Goal: Check status: Check status

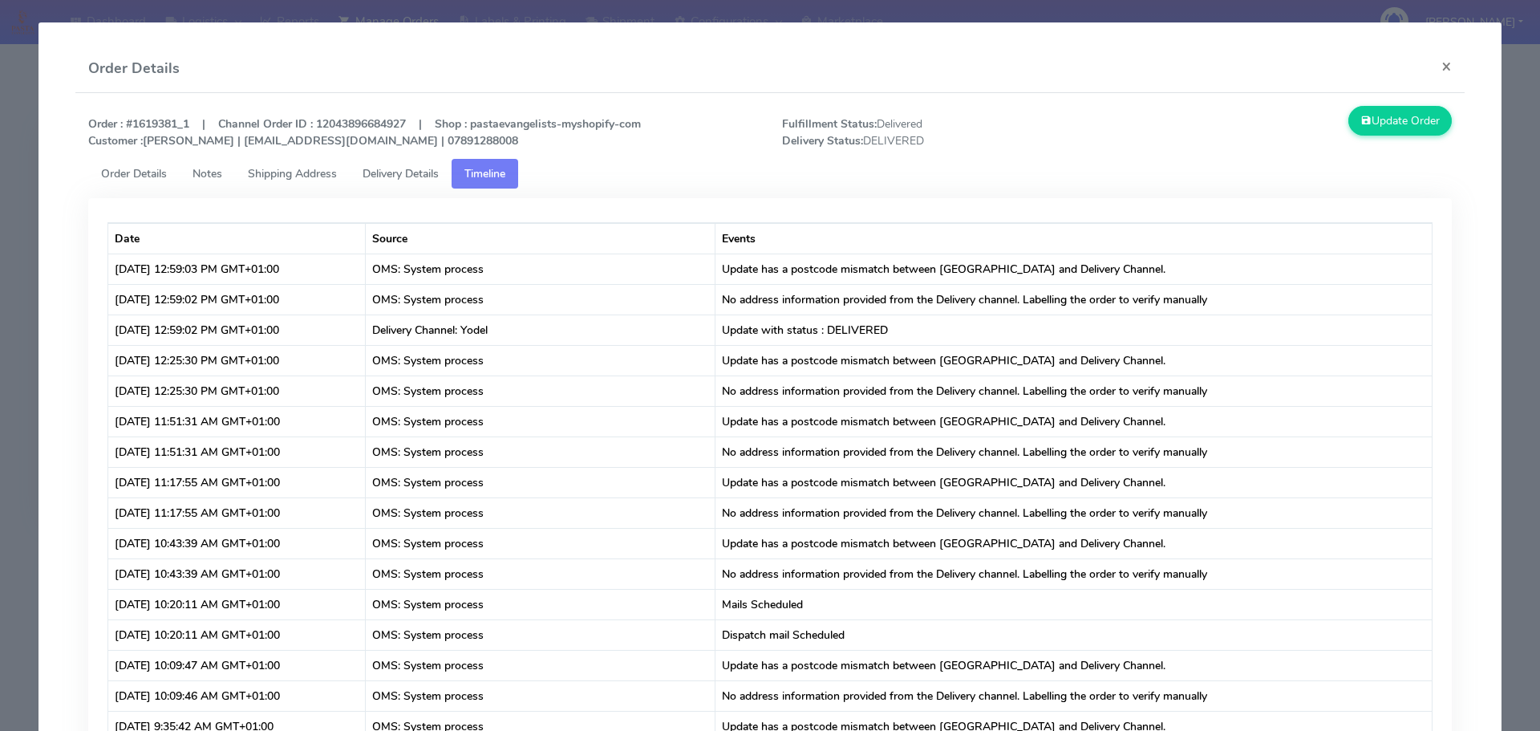
click at [27, 198] on modal-container "Order Details × Order : #1619381_1 | Channel Order ID : 12043896684927 | Shop :…" at bounding box center [770, 365] width 1540 height 731
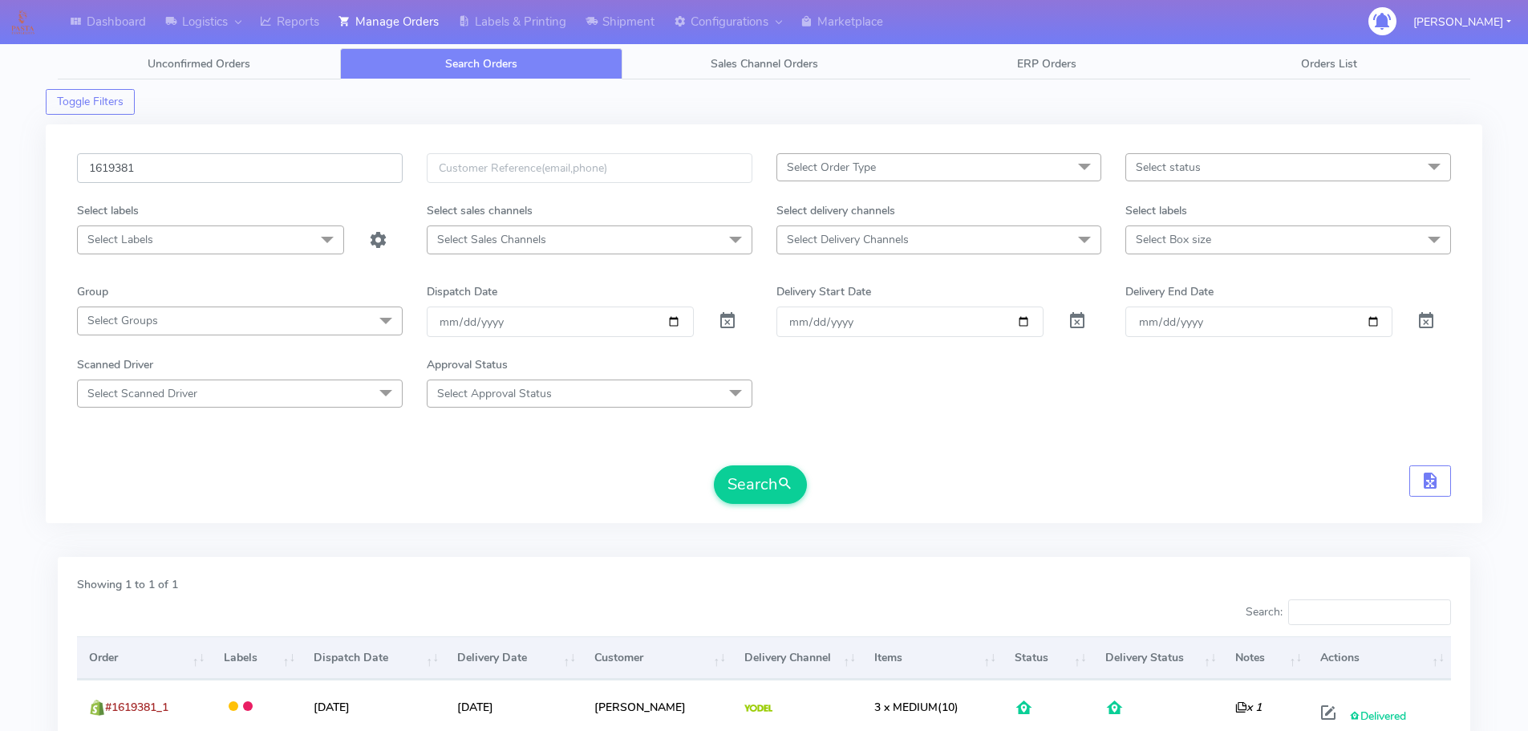
click at [280, 167] on input "1619381" at bounding box center [240, 168] width 326 height 30
paste input "548"
type input "1619548"
click at [714, 465] on button "Search" at bounding box center [760, 484] width 93 height 38
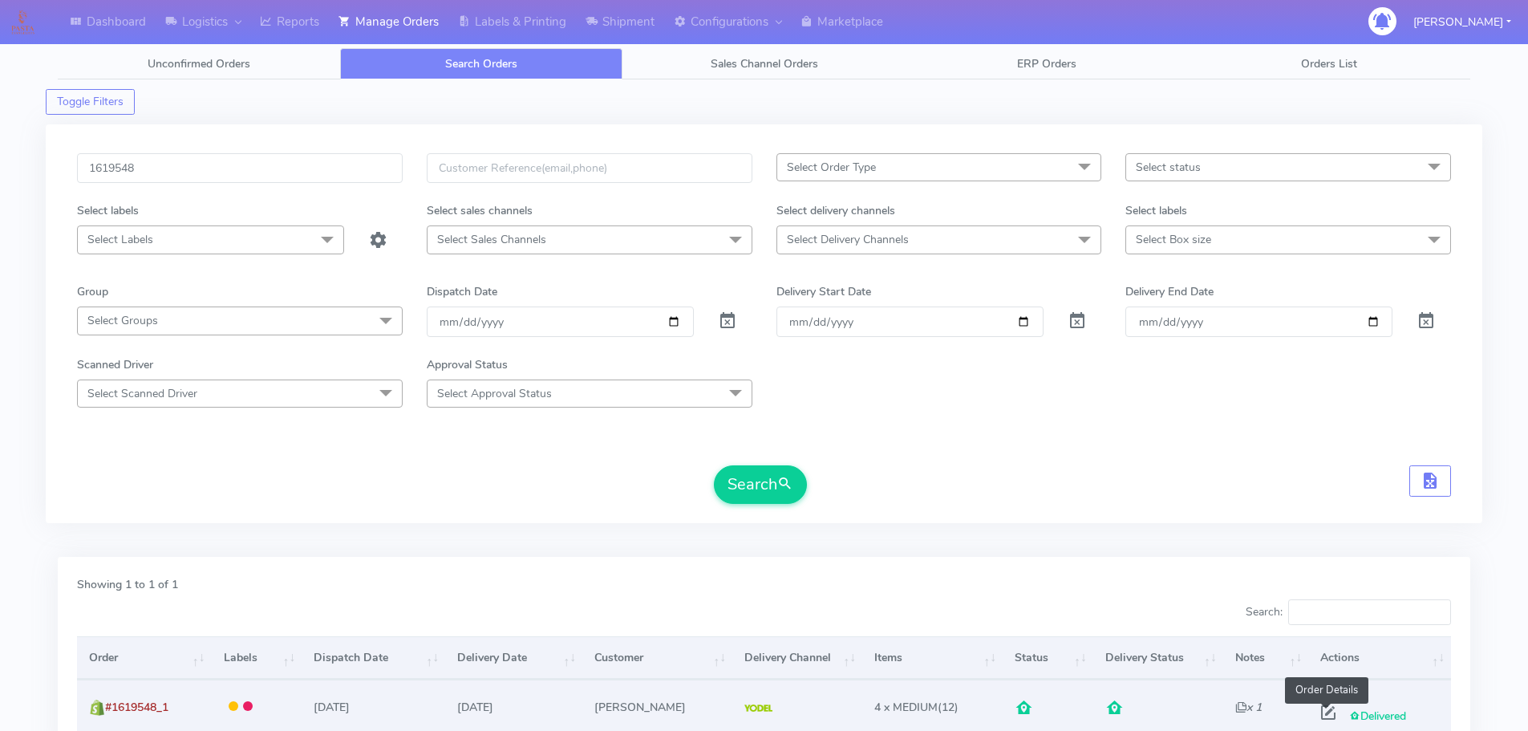
click at [1329, 711] on span at bounding box center [1328, 715] width 29 height 15
select select "5"
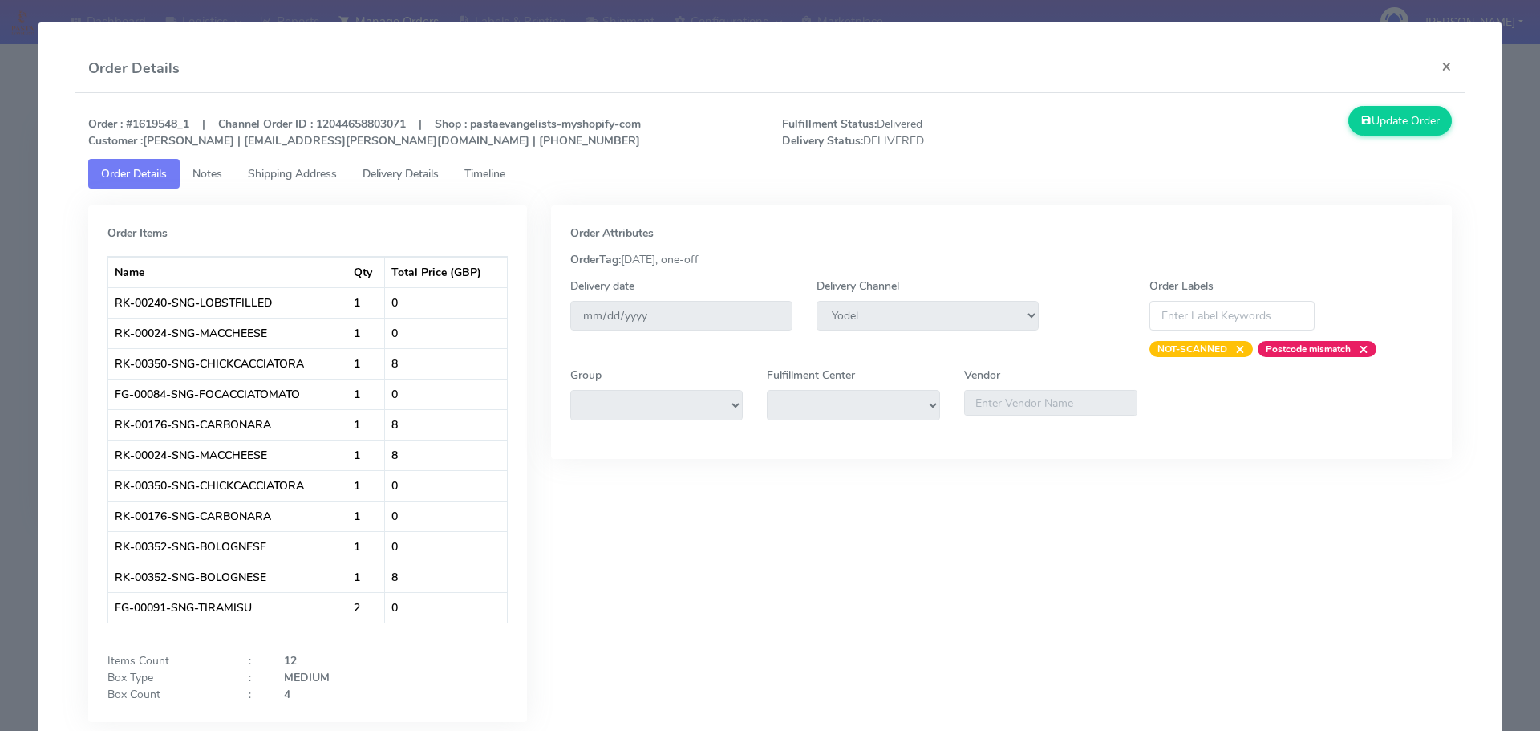
click at [18, 186] on modal-container "Order Details × Order : #1619548_1 | Channel Order ID : 12044658803071 | Shop :…" at bounding box center [770, 365] width 1540 height 731
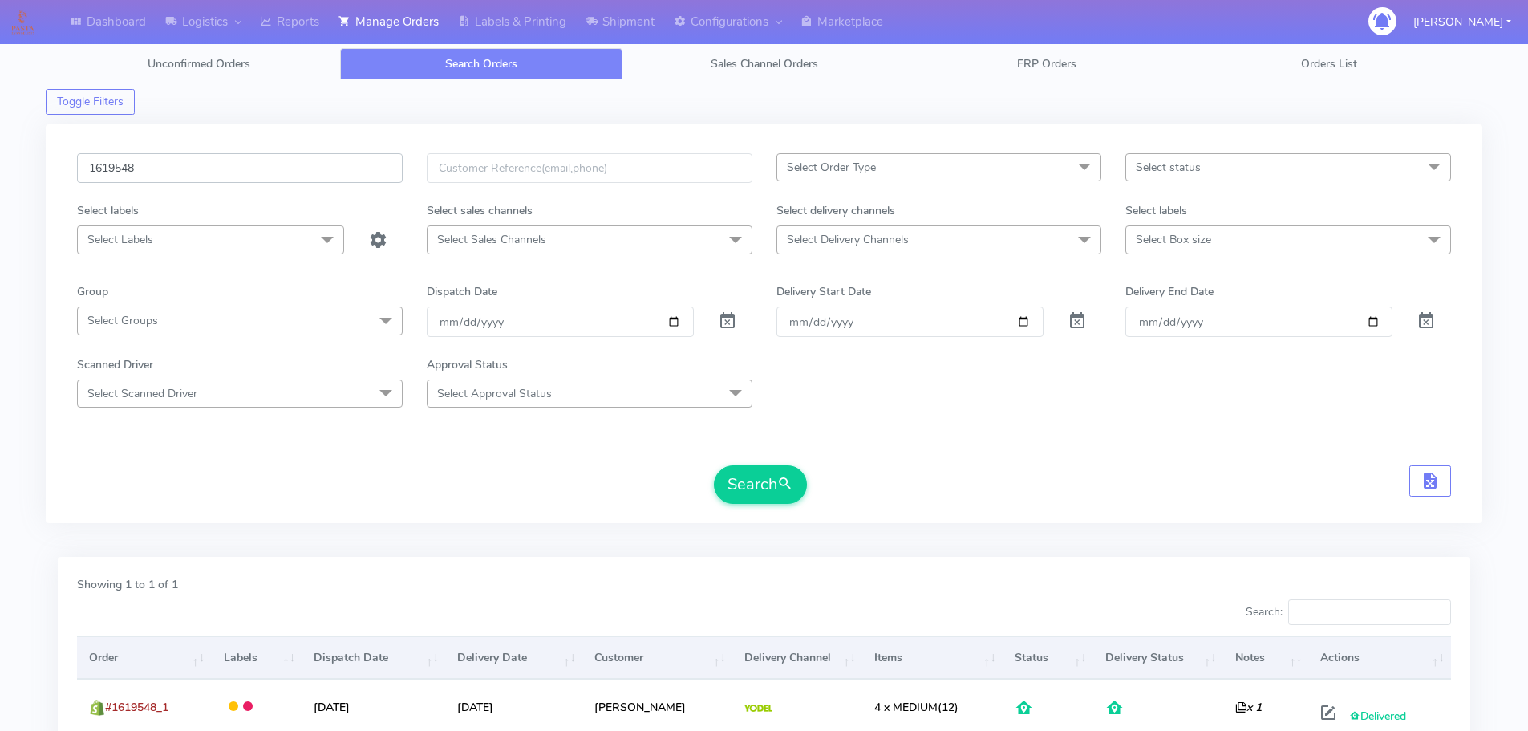
click at [298, 168] on input "1619548" at bounding box center [240, 168] width 326 height 30
paste input "20091"
type input "1620091"
click at [714, 465] on button "Search" at bounding box center [760, 484] width 93 height 38
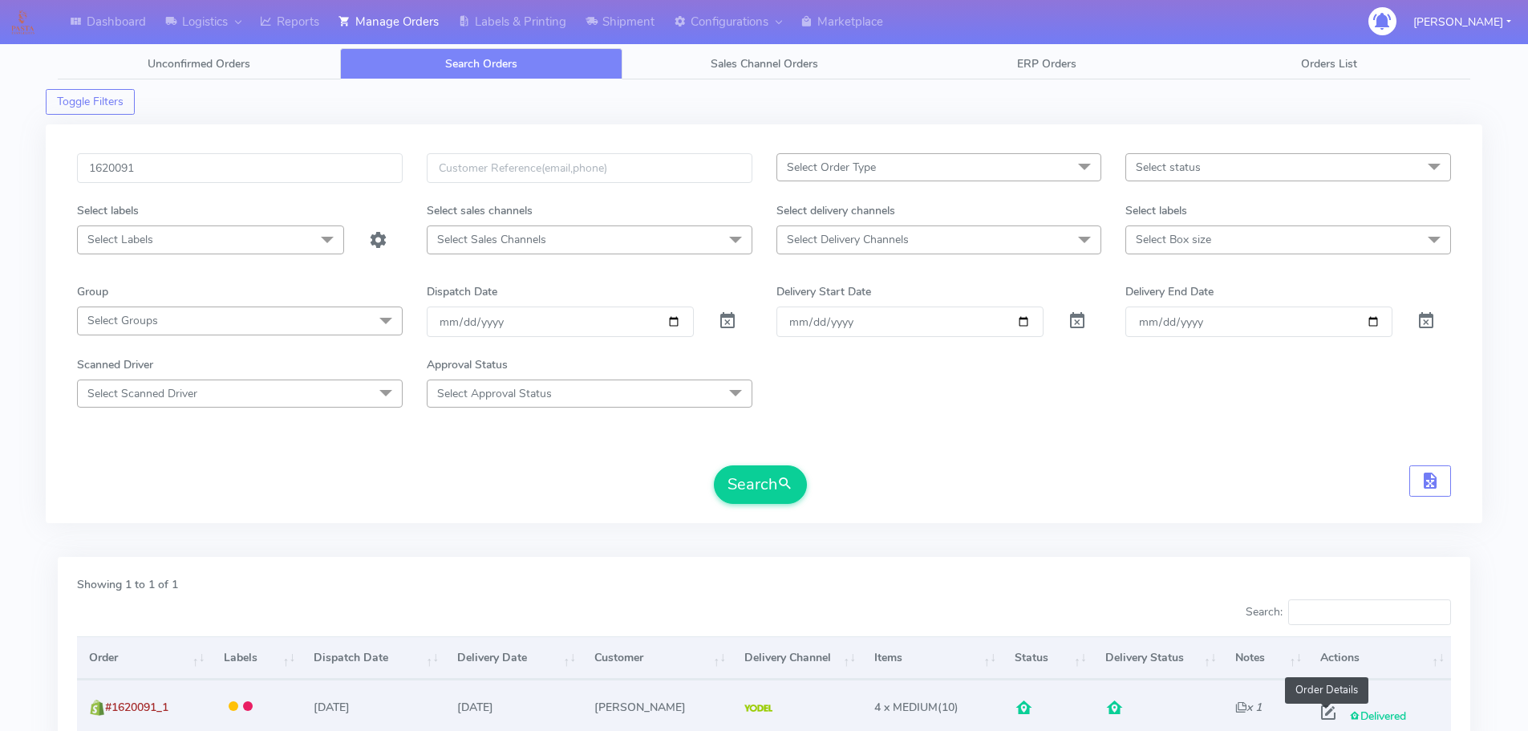
click at [1328, 711] on span at bounding box center [1328, 715] width 29 height 15
select select "5"
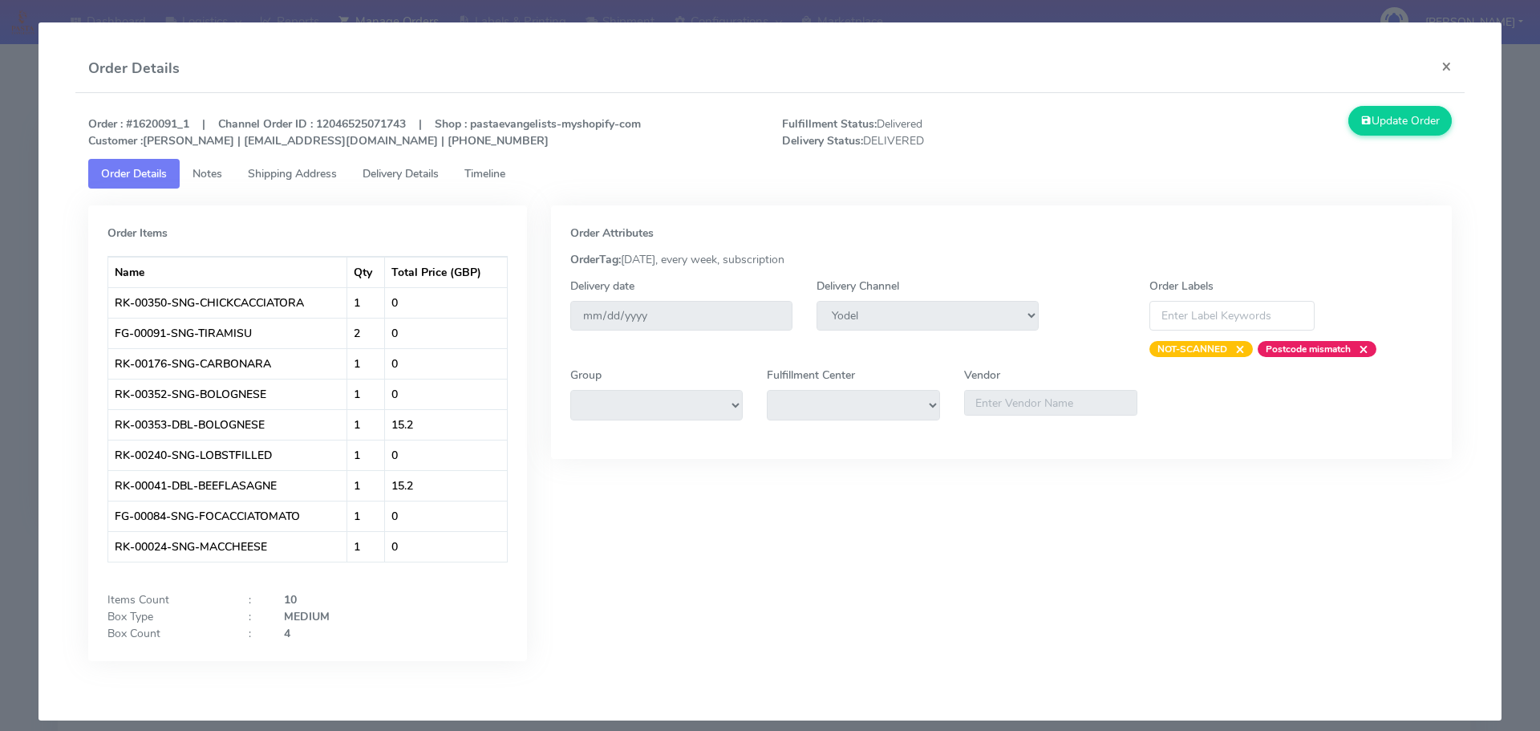
drag, startPoint x: 6, startPoint y: 115, endPoint x: 18, endPoint y: 98, distance: 21.4
click at [6, 115] on modal-container "Order Details × Order : #1620091_1 | Channel Order ID : 12046525071743 | Shop :…" at bounding box center [770, 365] width 1540 height 731
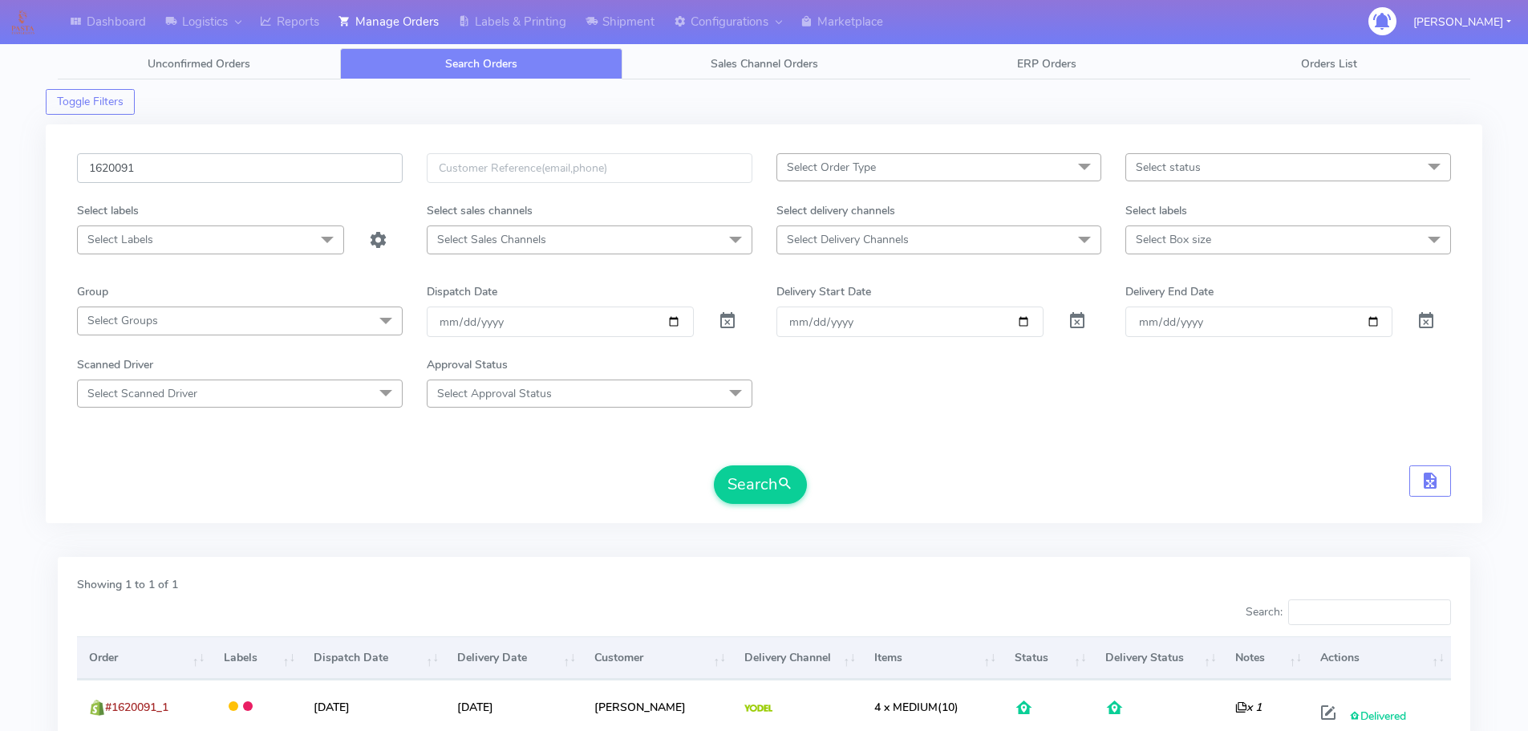
click at [254, 172] on input "1620091" at bounding box center [240, 168] width 326 height 30
paste input "18874"
click at [714, 465] on button "Search" at bounding box center [760, 484] width 93 height 38
click at [358, 157] on input "1618874" at bounding box center [240, 168] width 326 height 30
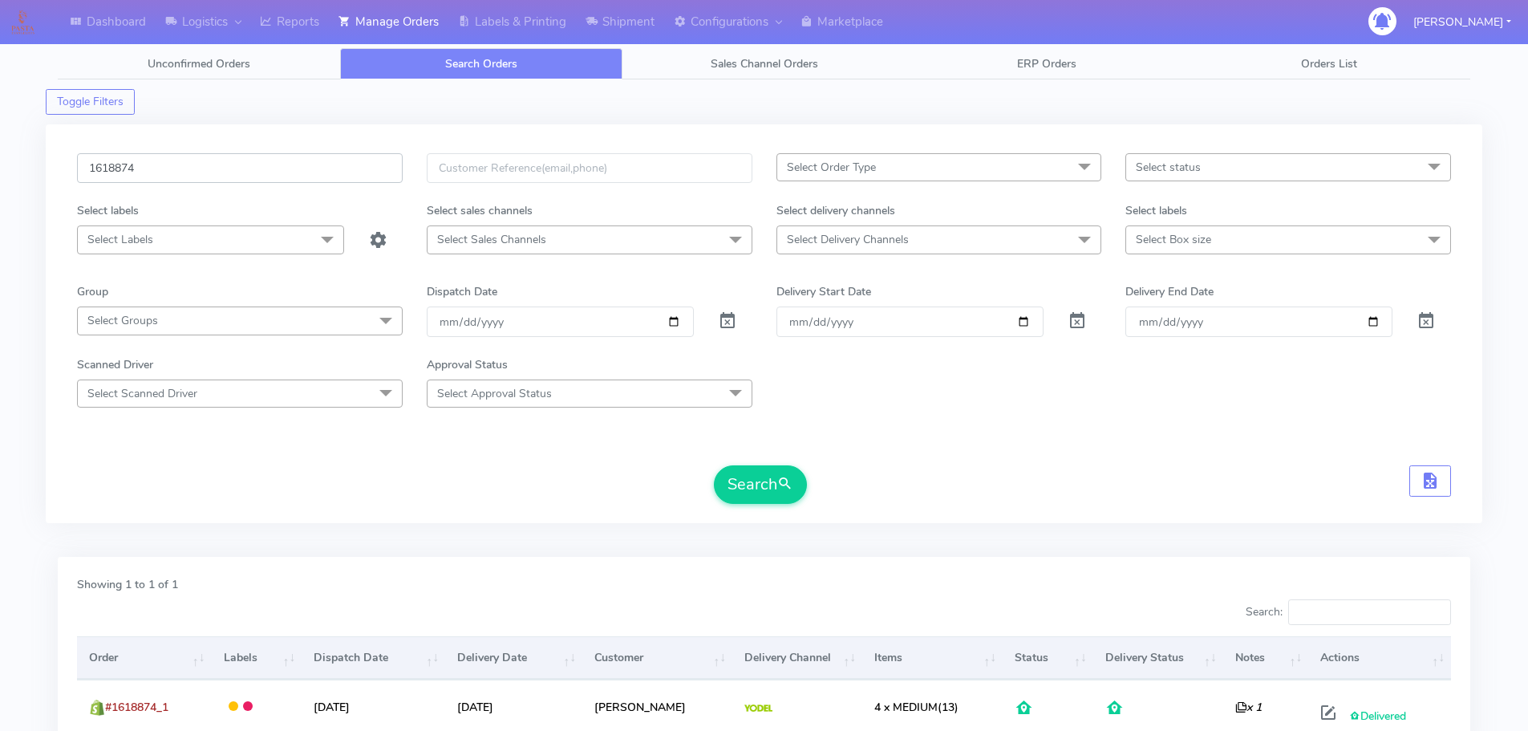
click at [358, 157] on input "1618874" at bounding box center [240, 168] width 326 height 30
paste input "2225"
type input "1622254"
click at [714, 465] on button "Search" at bounding box center [760, 484] width 93 height 38
click at [1056, 488] on div "Search" at bounding box center [764, 484] width 1374 height 38
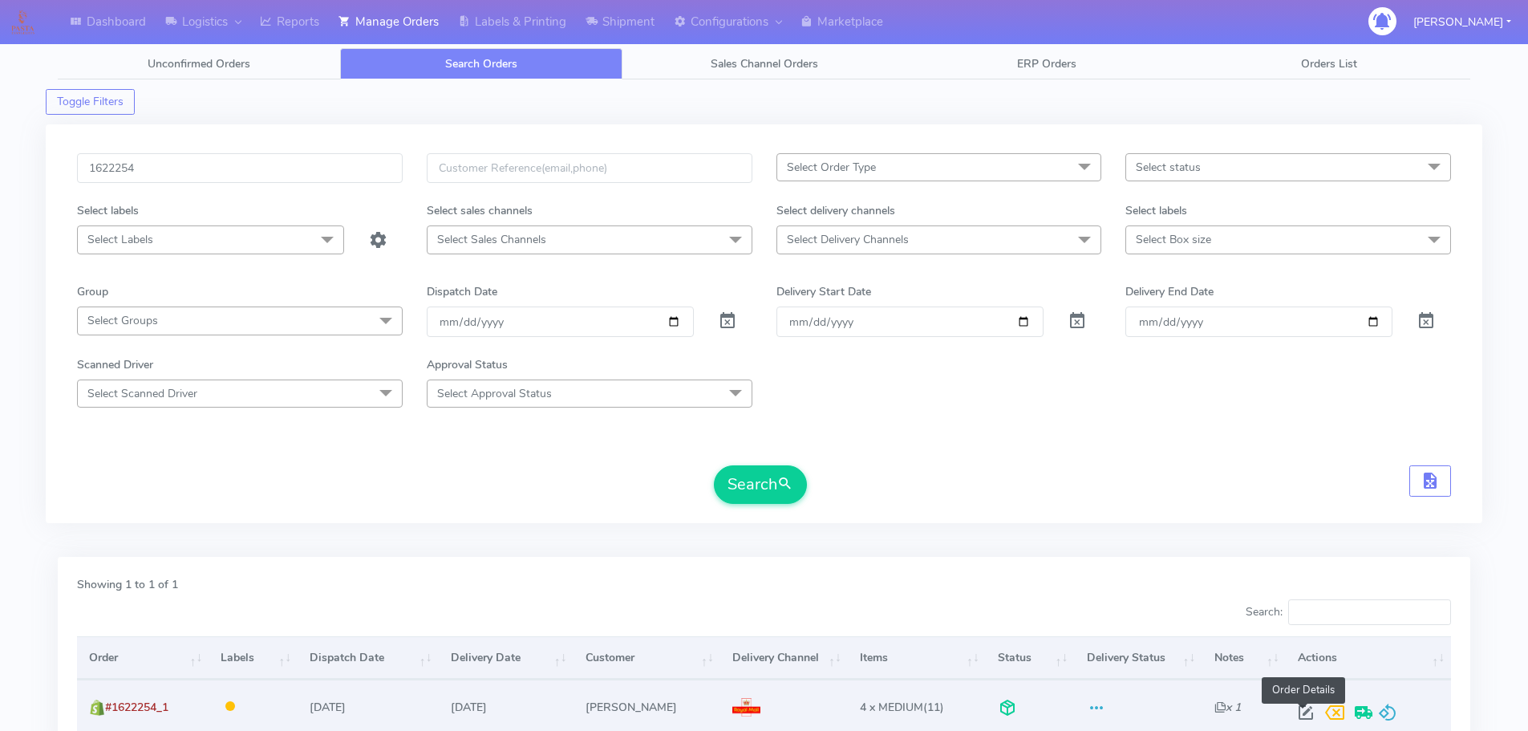
click at [1309, 711] on span at bounding box center [1305, 715] width 29 height 15
select select "3"
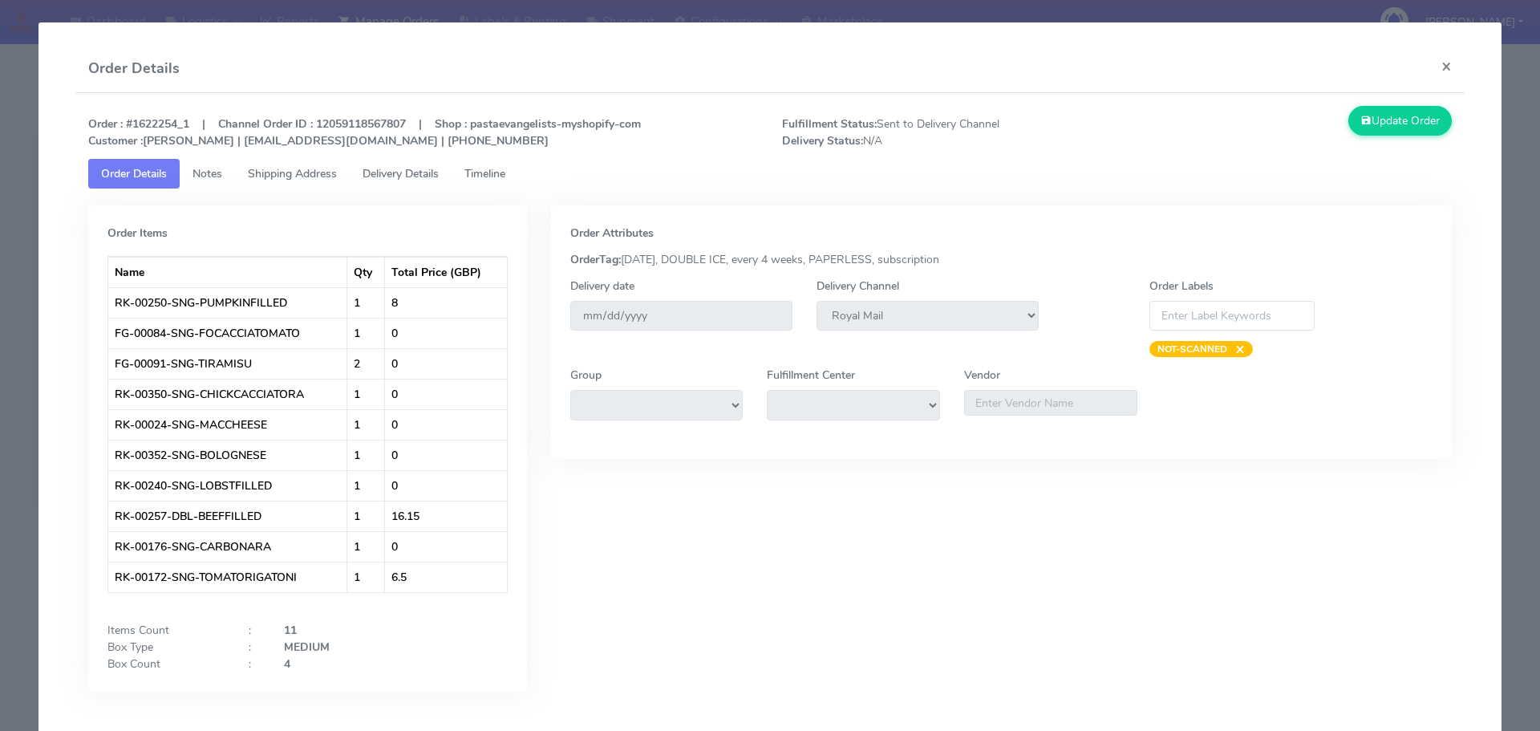
click at [411, 174] on span "Delivery Details" at bounding box center [401, 173] width 76 height 15
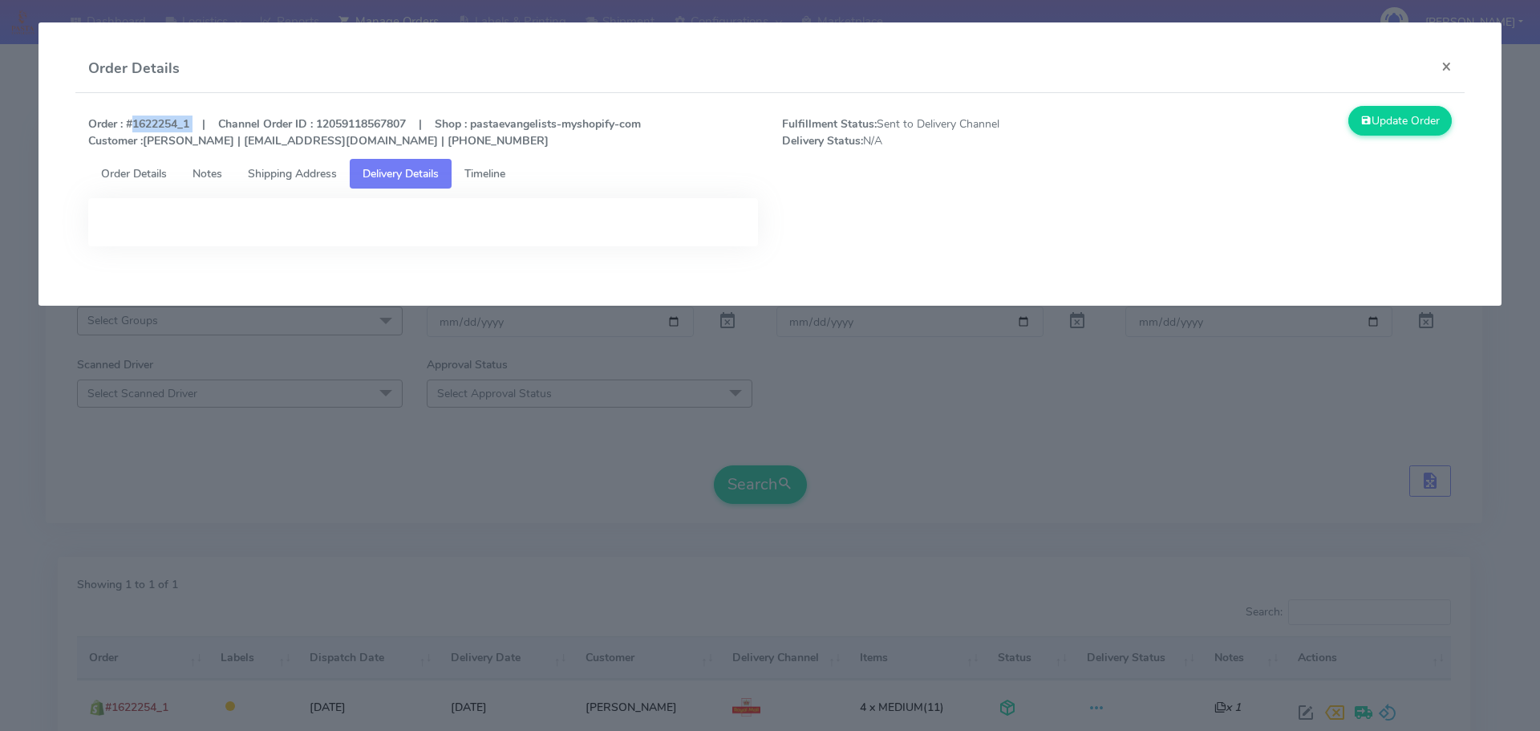
drag, startPoint x: 193, startPoint y: 120, endPoint x: 126, endPoint y: 120, distance: 67.4
click at [126, 120] on strong "Order : #1622254_1 | Channel Order ID : 12059118567807 | Shop : pastaevangelist…" at bounding box center [364, 132] width 553 height 32
copy strong "#1622254_1"
click at [147, 169] on span "Order Details" at bounding box center [134, 173] width 66 height 15
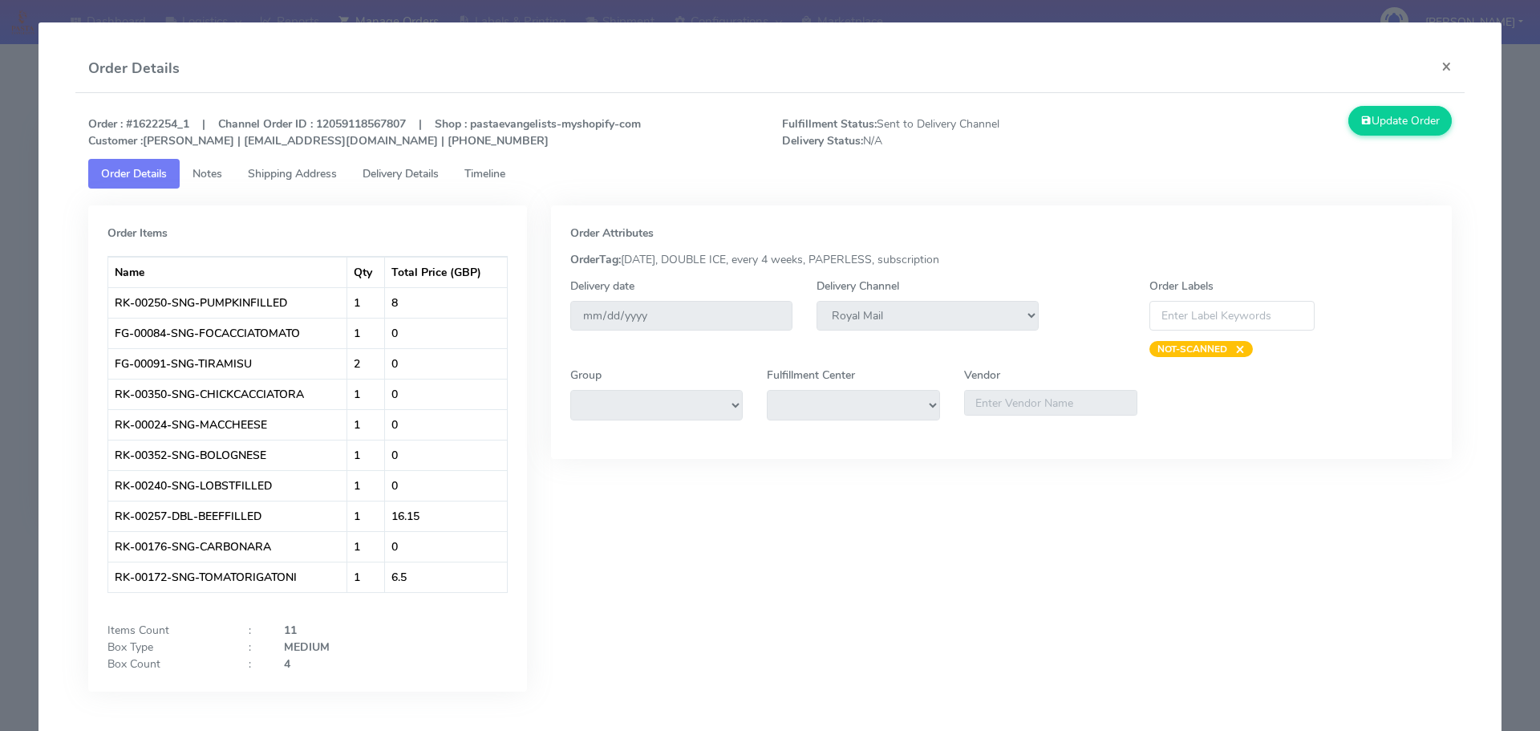
click at [8, 179] on modal-container "Order Details × Order : #1622254_1 | Channel Order ID : 12059118567807 | Shop :…" at bounding box center [770, 365] width 1540 height 731
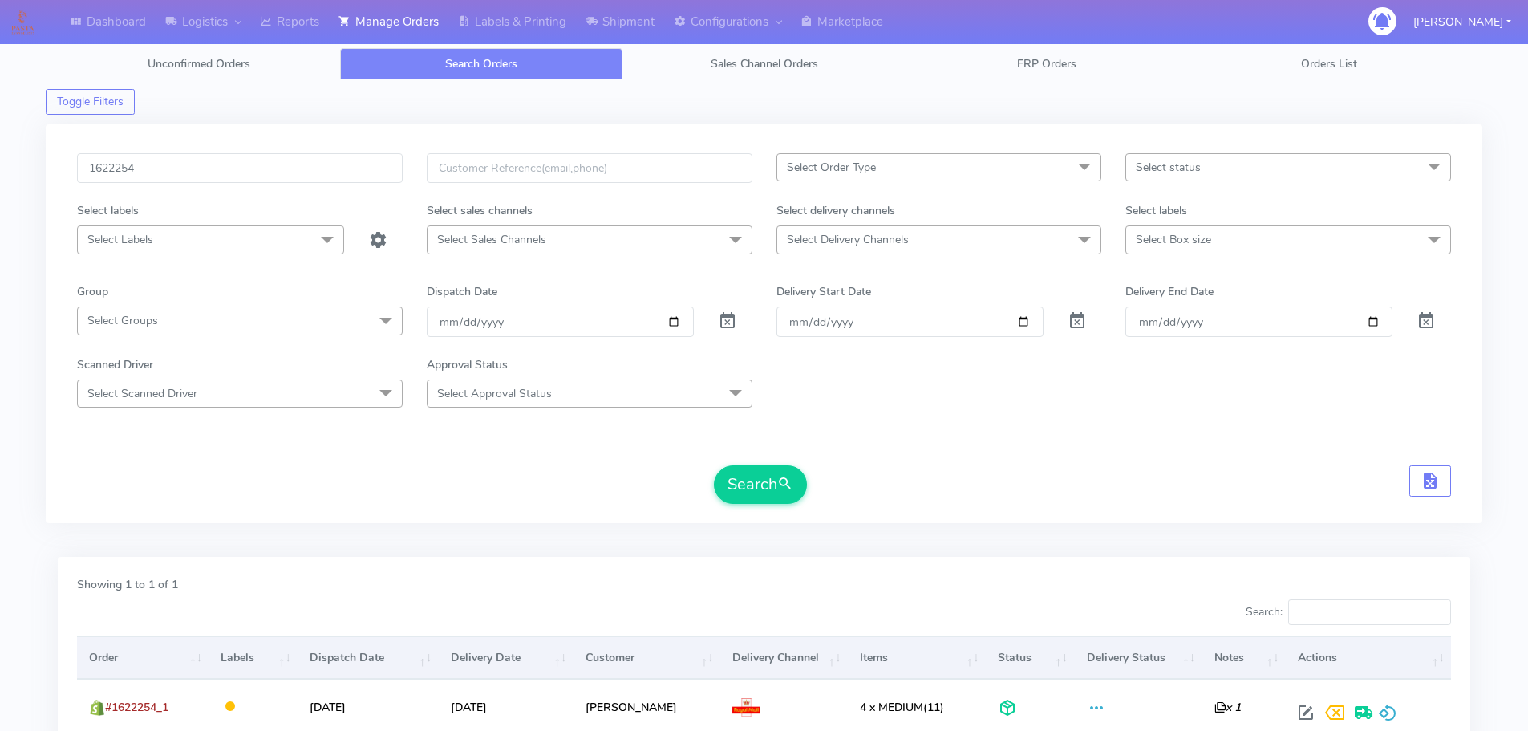
click at [602, 524] on div "1622254 Select Order Type Select All MEALS ATAVI One Off Pasta Club Gift Kit Ev…" at bounding box center [764, 331] width 1436 height 432
click at [312, 180] on input "1622254" at bounding box center [240, 168] width 326 height 30
click at [312, 176] on input "1622254" at bounding box center [240, 168] width 326 height 30
paste input "1619641"
paste input "text"
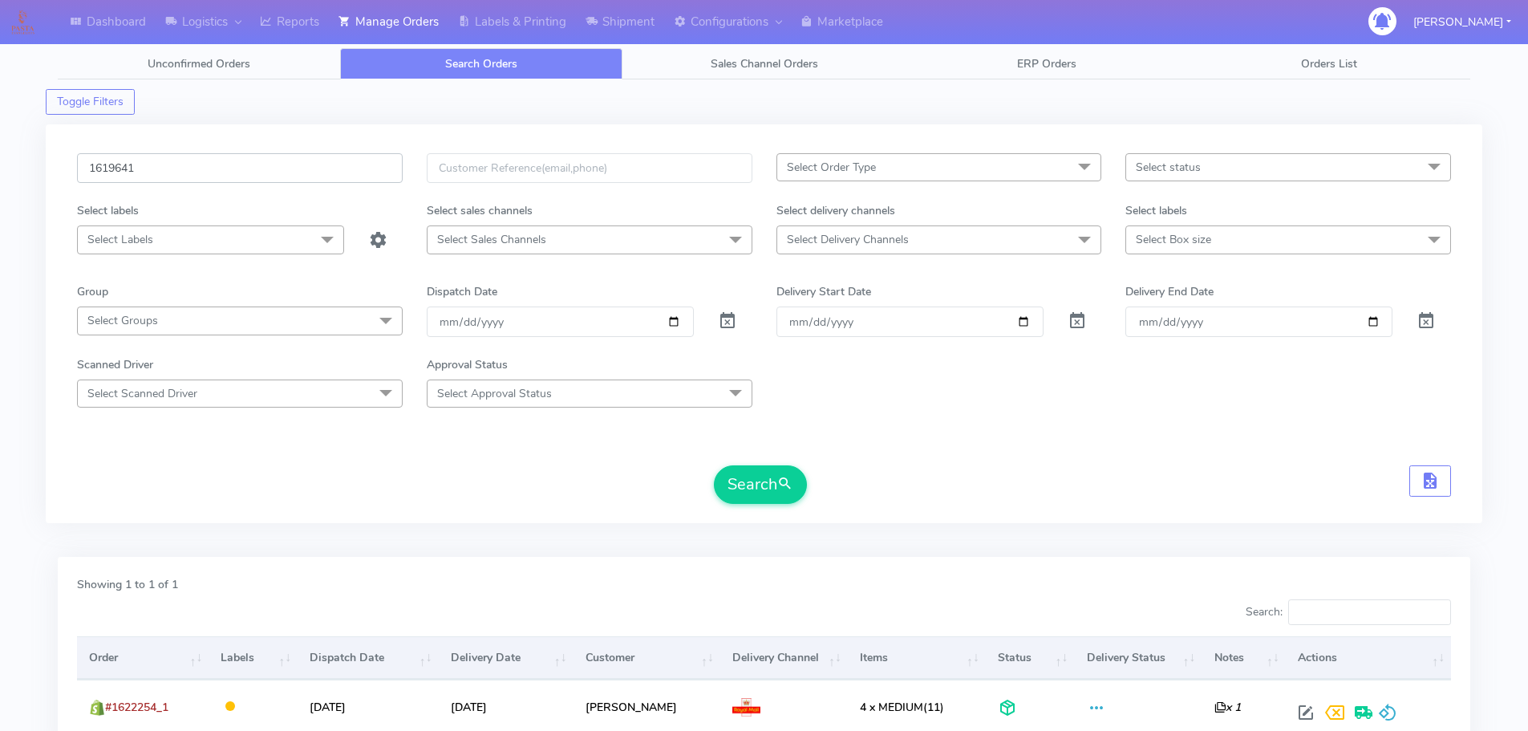
type input "1619641"
click at [714, 465] on button "Search" at bounding box center [760, 484] width 93 height 38
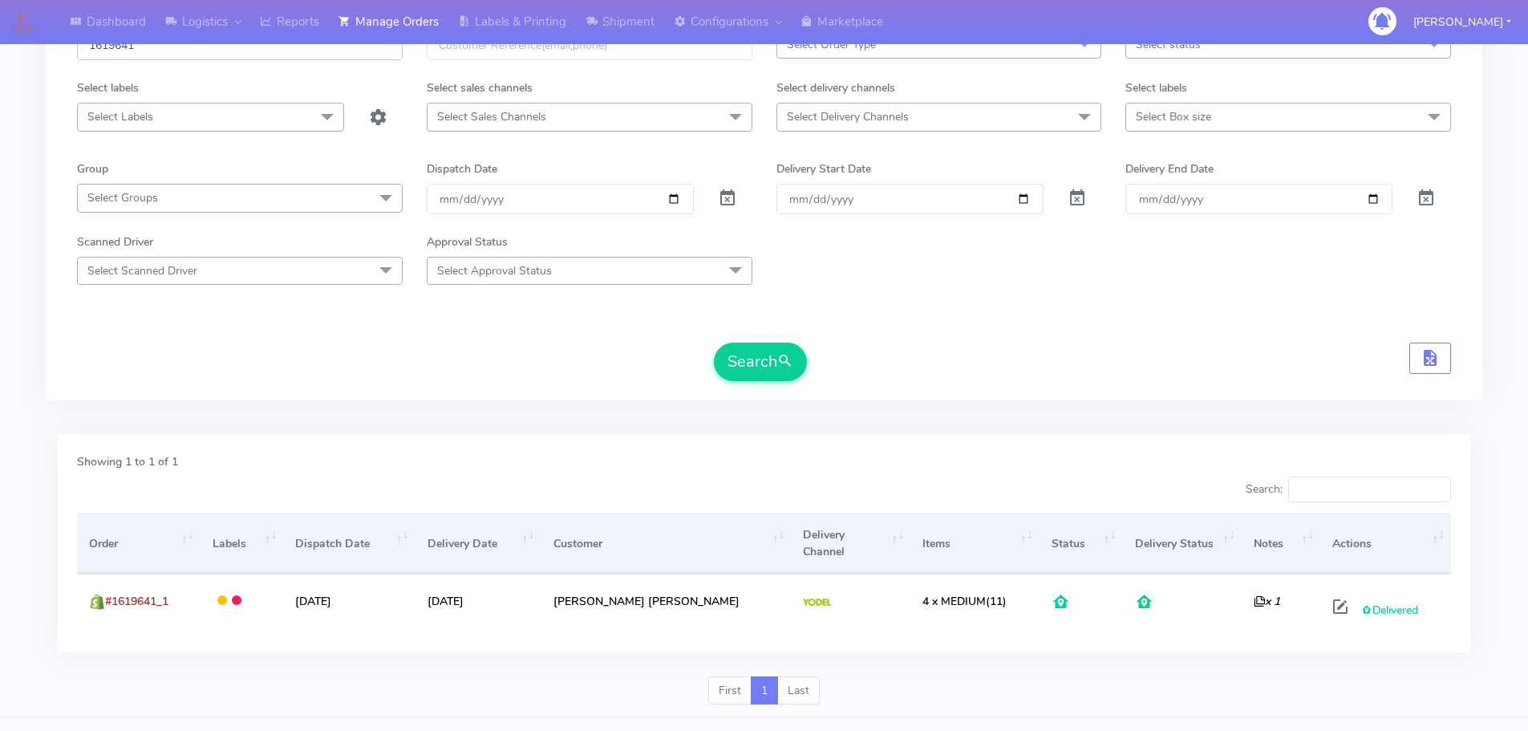
scroll to position [140, 0]
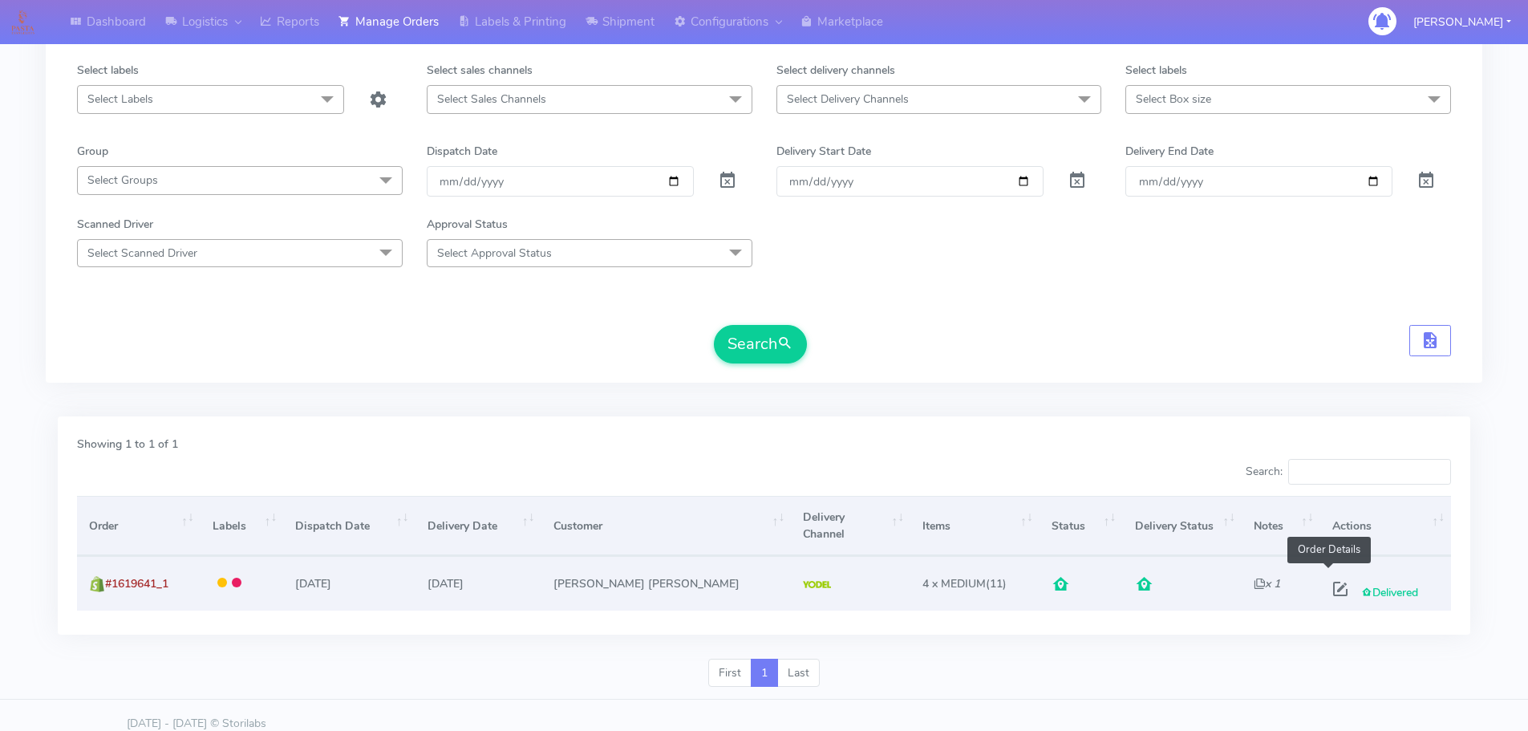
click at [1328, 585] on span at bounding box center [1340, 592] width 29 height 15
select select "5"
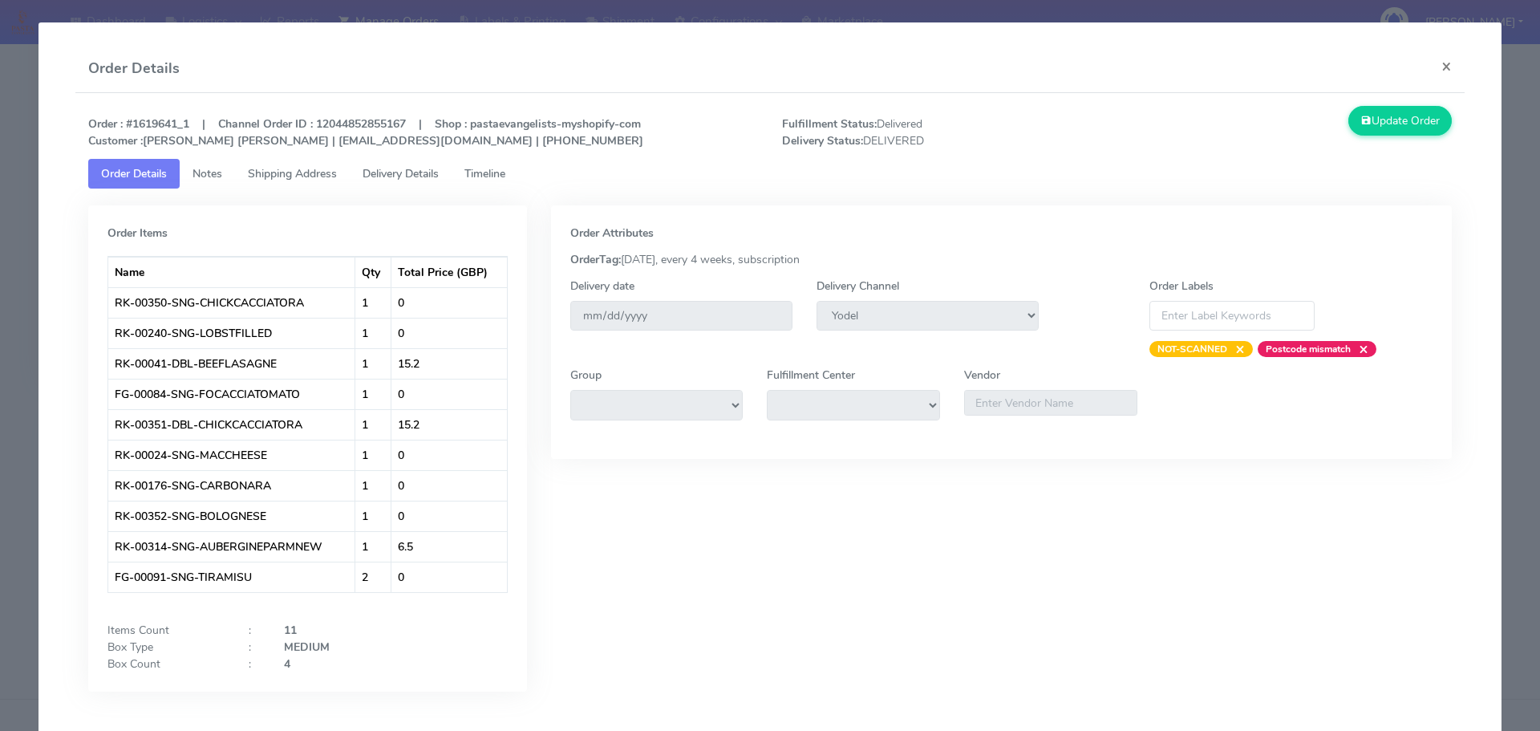
click at [4, 223] on modal-container "Order Details × Order : #1619641_1 | Channel Order ID : 12044852855167 | Shop :…" at bounding box center [770, 365] width 1540 height 731
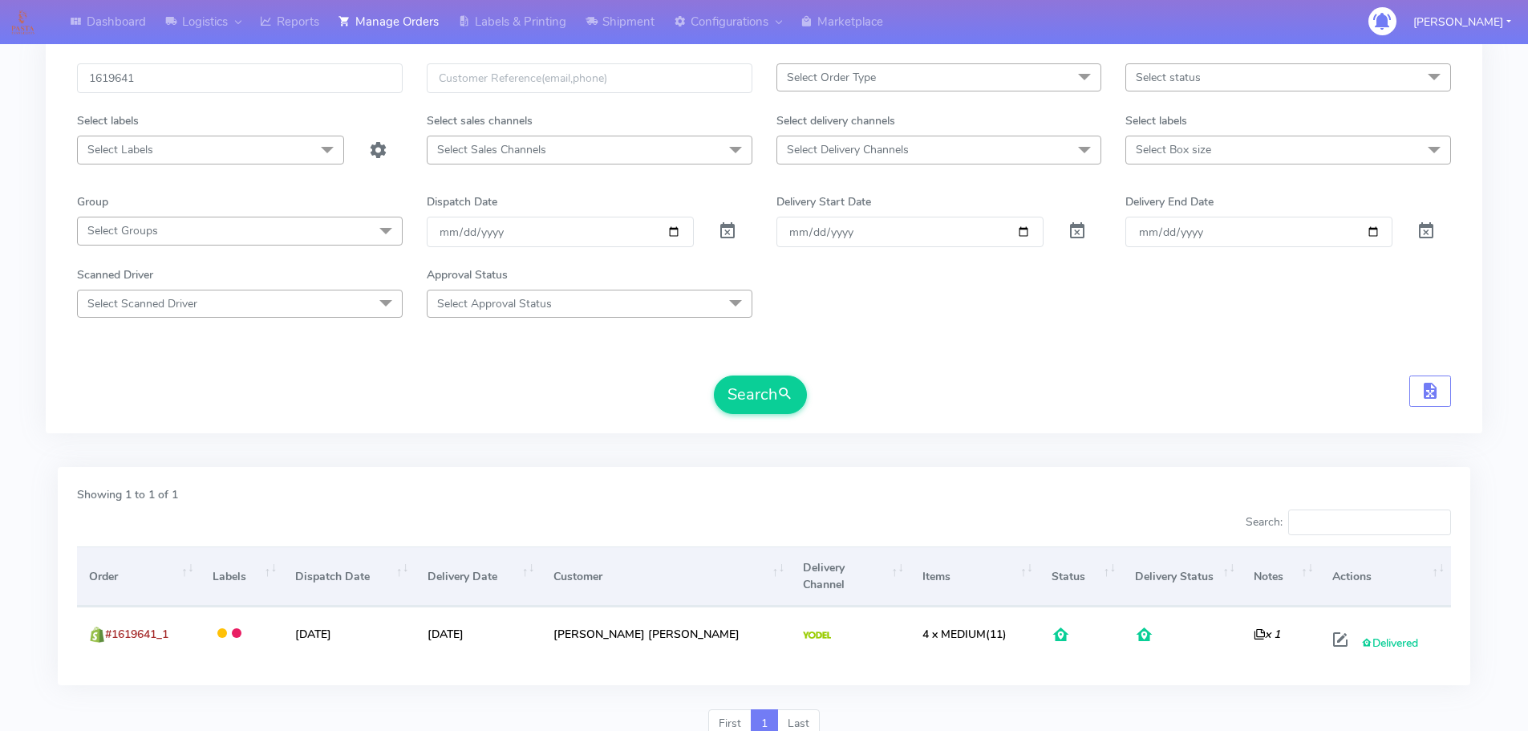
scroll to position [0, 0]
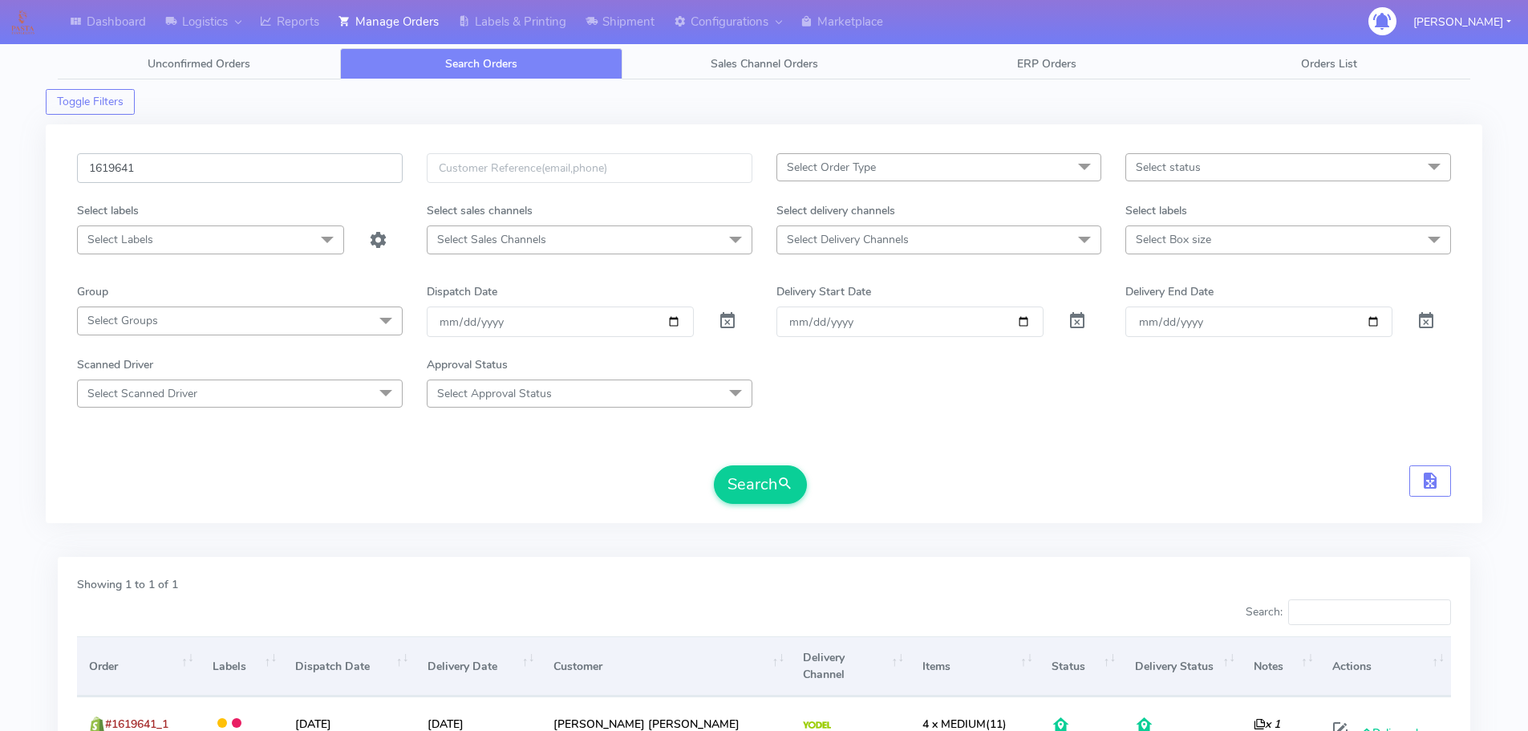
click at [312, 169] on input "1619641" at bounding box center [240, 168] width 326 height 30
paste input "287"
type input "1619287"
click at [714, 465] on button "Search" at bounding box center [760, 484] width 93 height 38
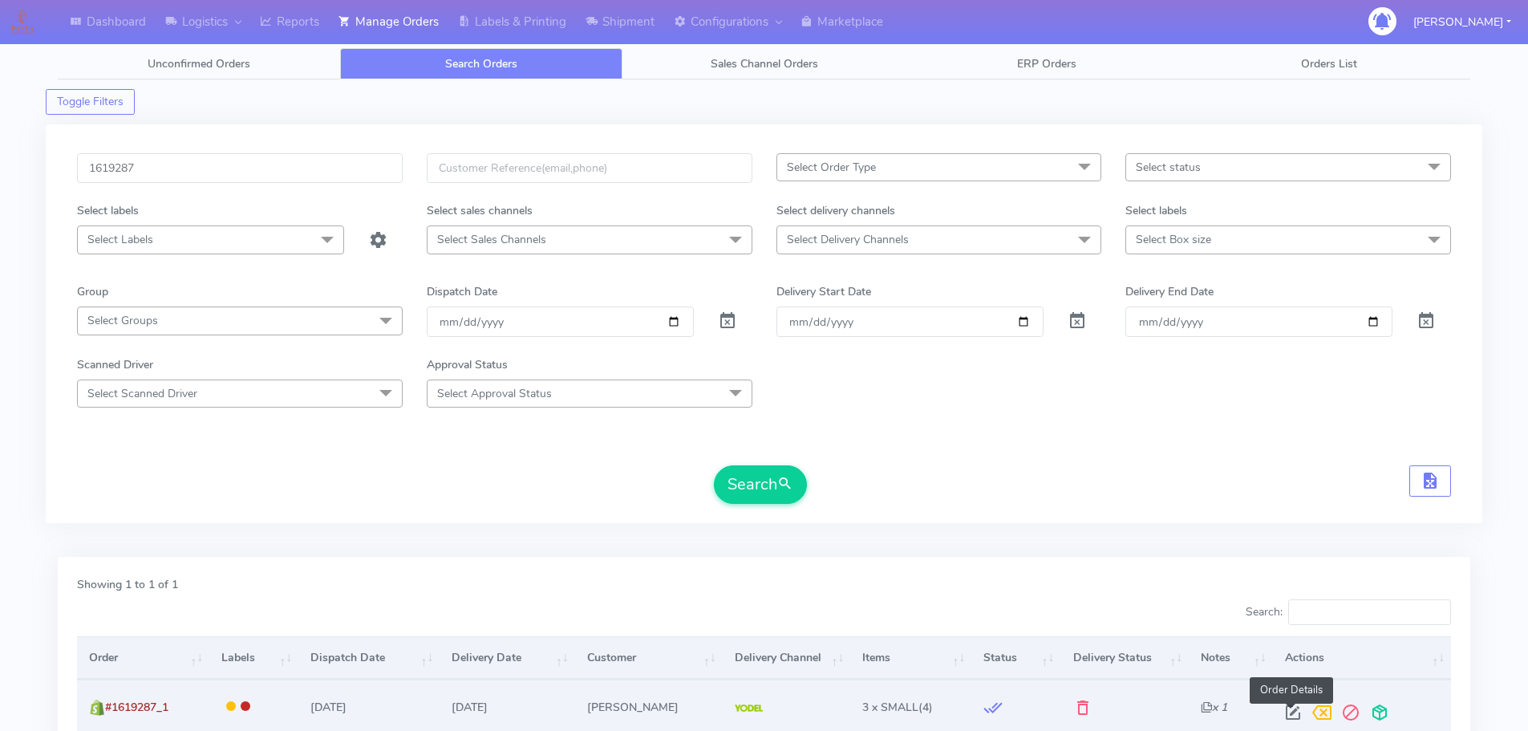
click at [1291, 711] on span at bounding box center [1292, 715] width 29 height 15
select select "5"
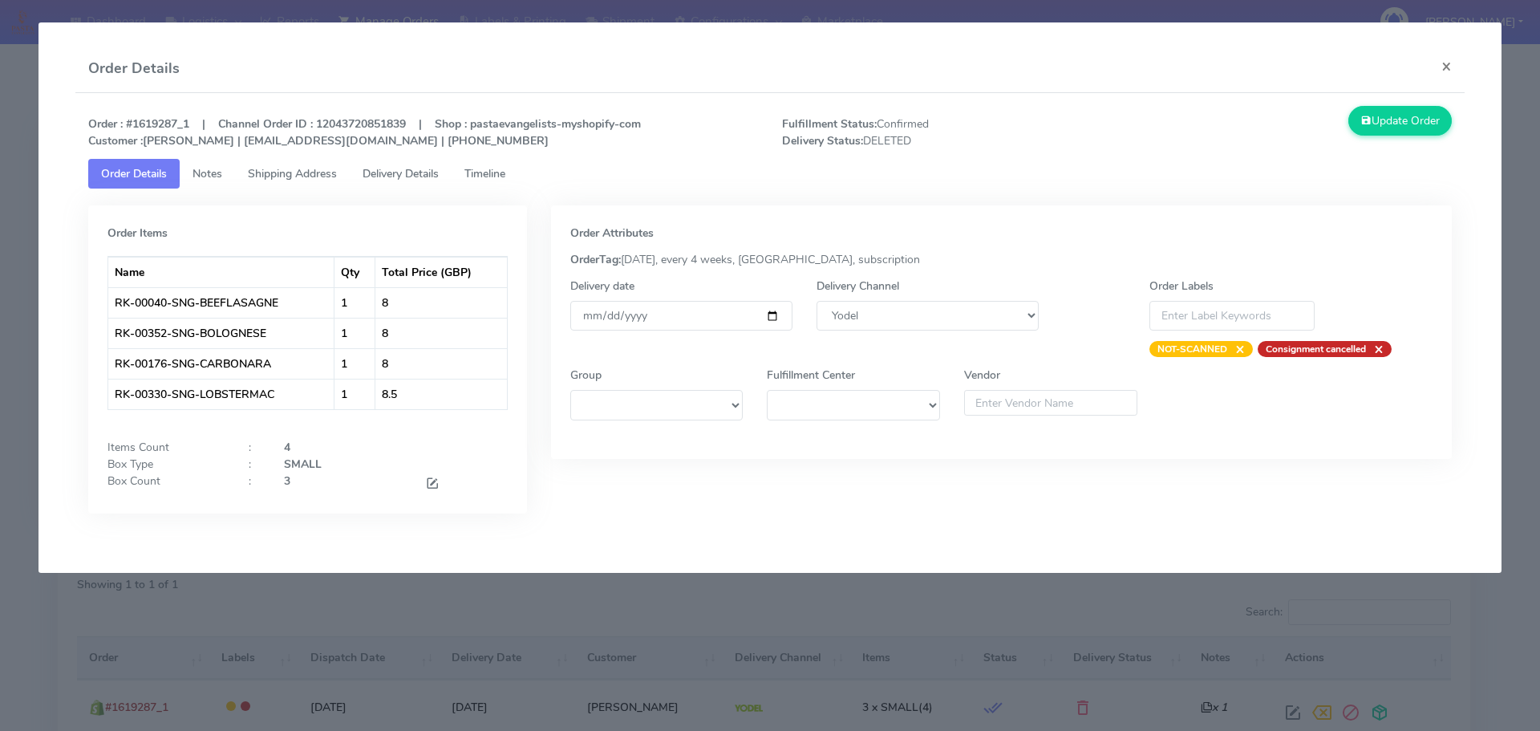
click at [433, 166] on span "Delivery Details" at bounding box center [401, 173] width 76 height 15
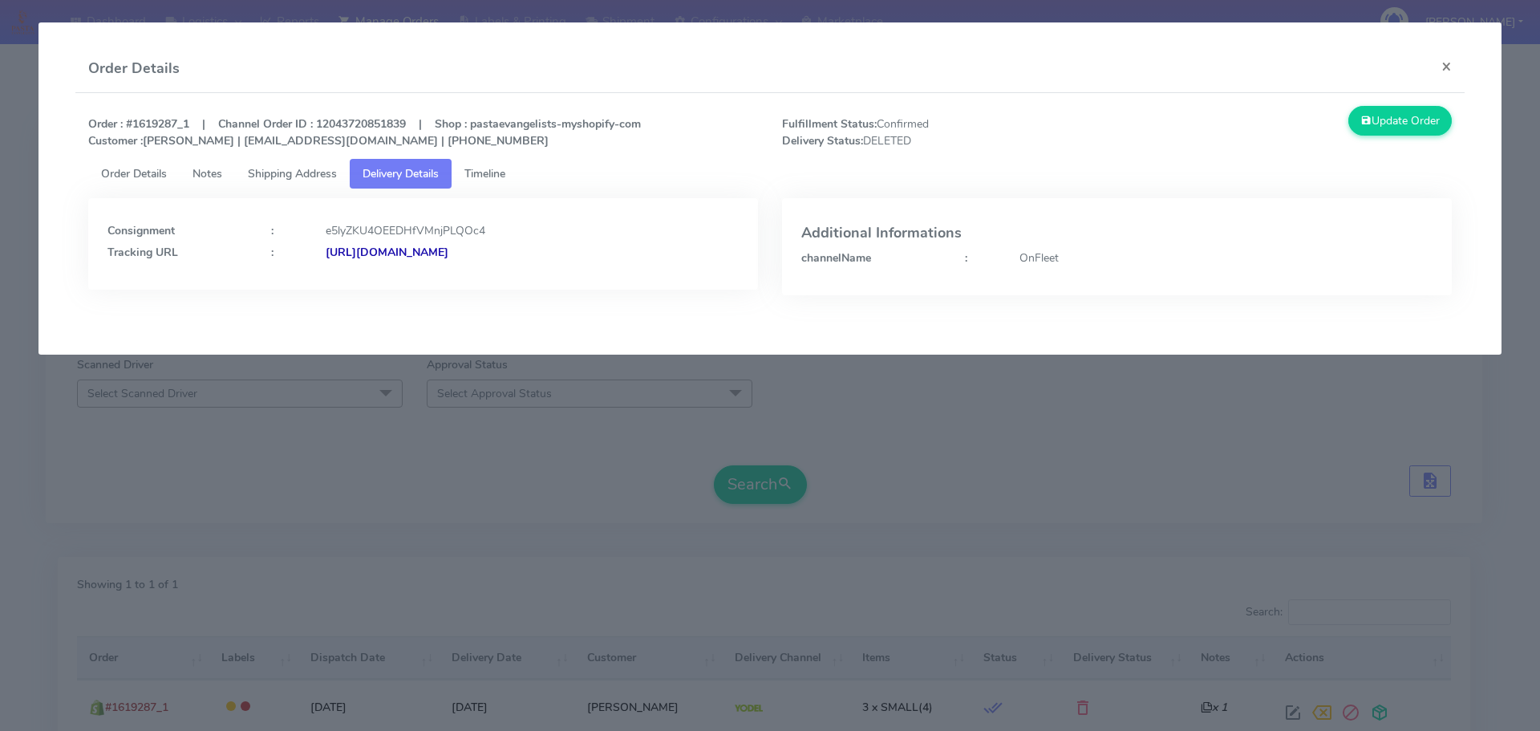
click at [490, 174] on span "Timeline" at bounding box center [484, 173] width 41 height 15
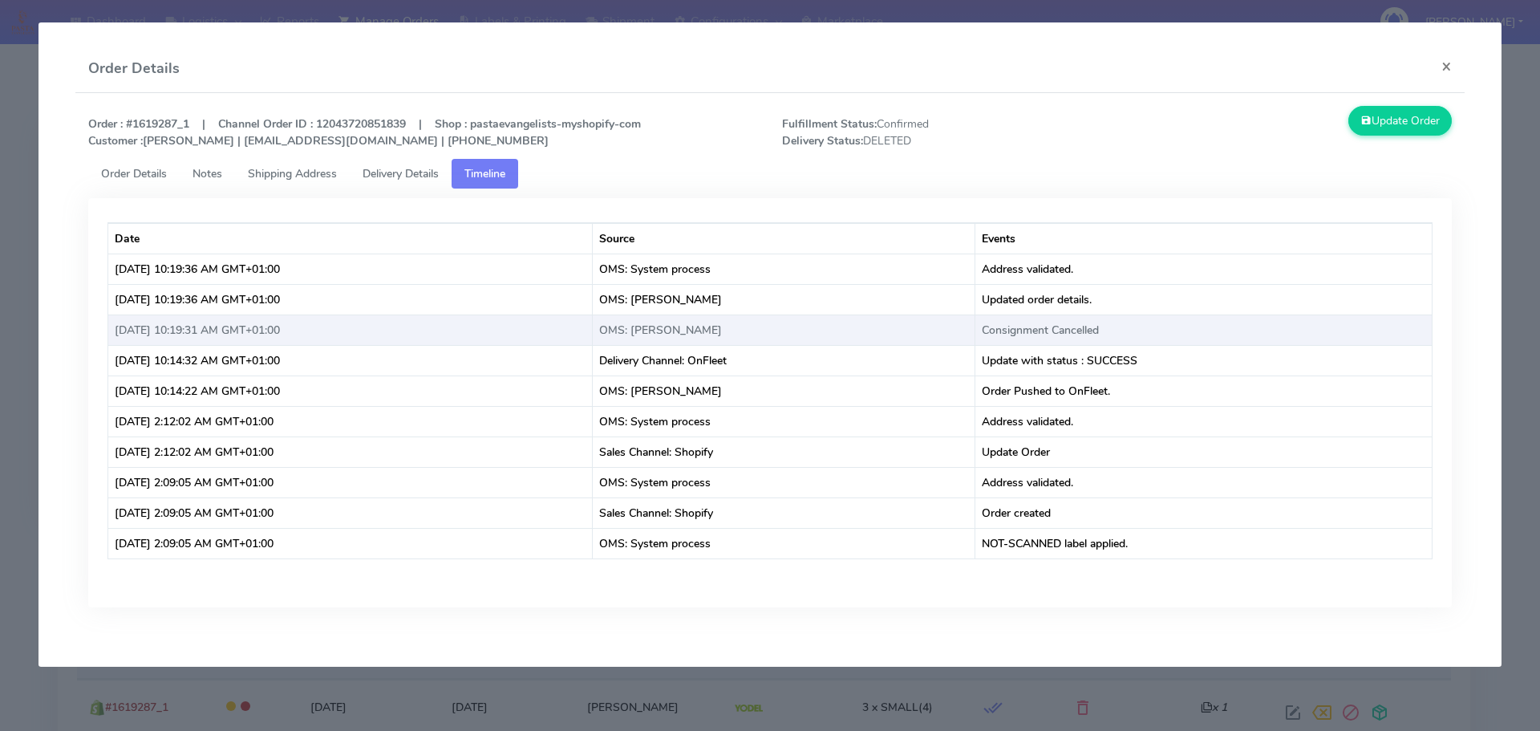
click at [1076, 327] on td "Consignment Cancelled" at bounding box center [1203, 329] width 456 height 30
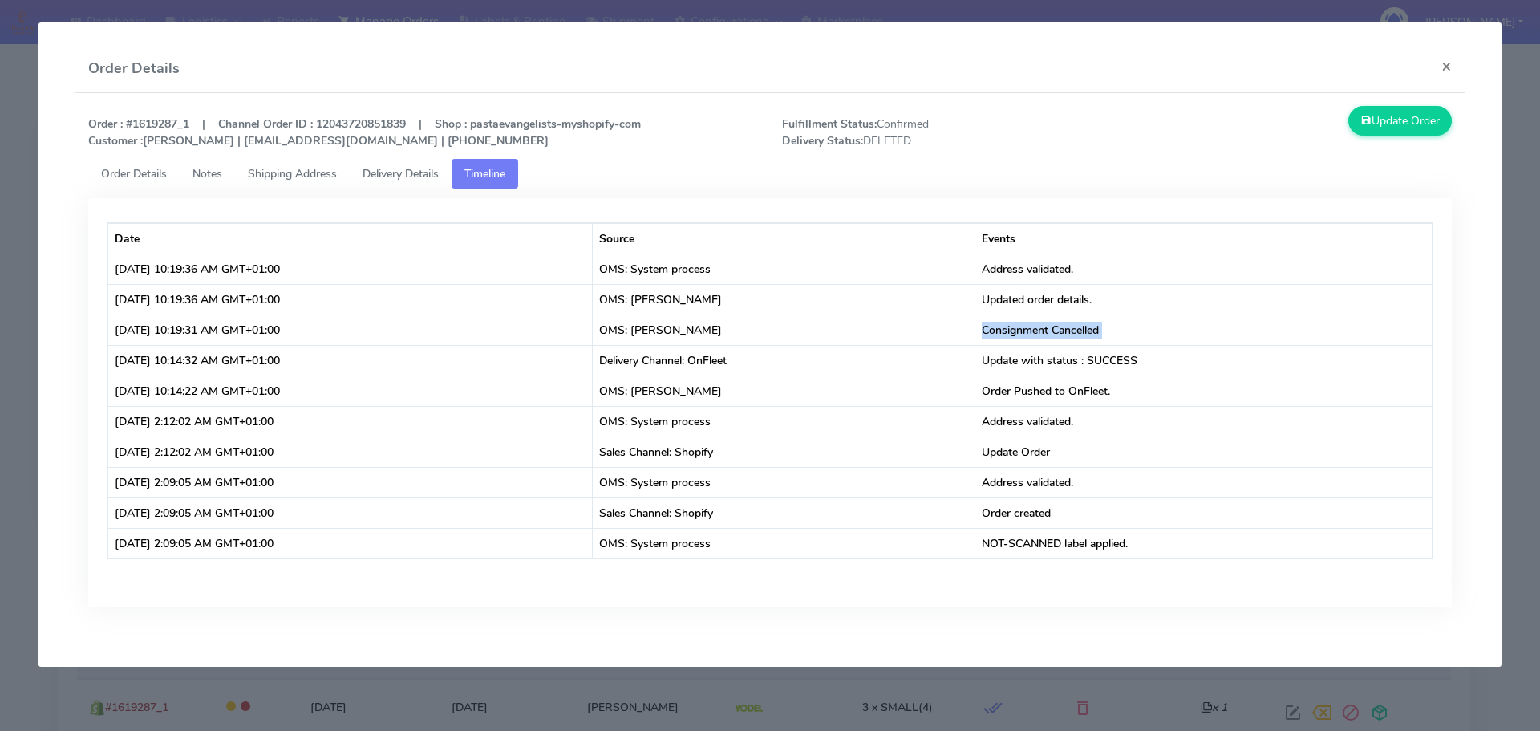
copy td "Consignment Cancelled"
click at [0, 196] on modal-container "Order Details × Order : #1619287_1 | Channel Order ID : 12043720851839 | Shop :…" at bounding box center [770, 365] width 1540 height 731
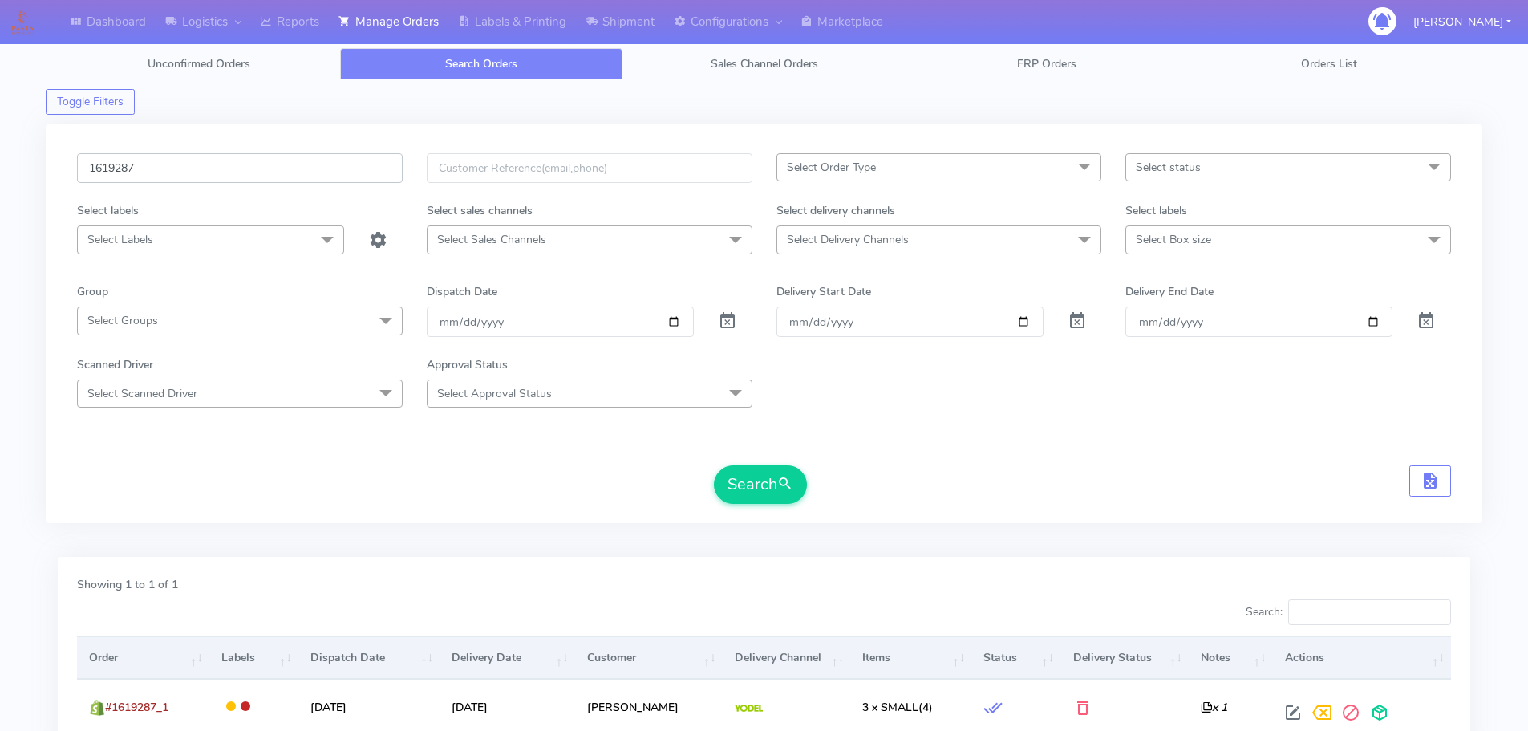
click at [310, 176] on input "1619287" at bounding box center [240, 168] width 326 height 30
paste input "20068"
type input "1620068"
click at [714, 465] on button "Search" at bounding box center [760, 484] width 93 height 38
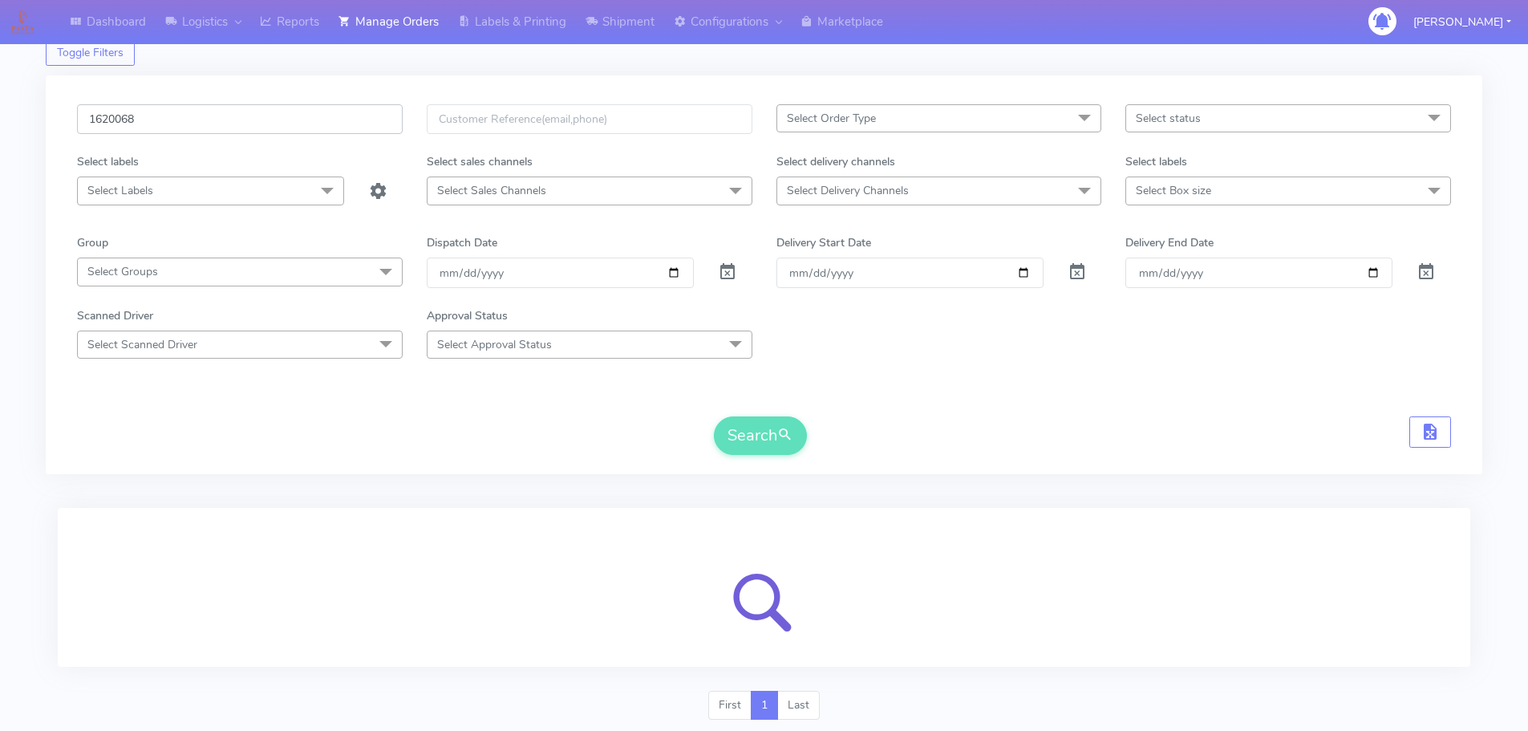
scroll to position [99, 0]
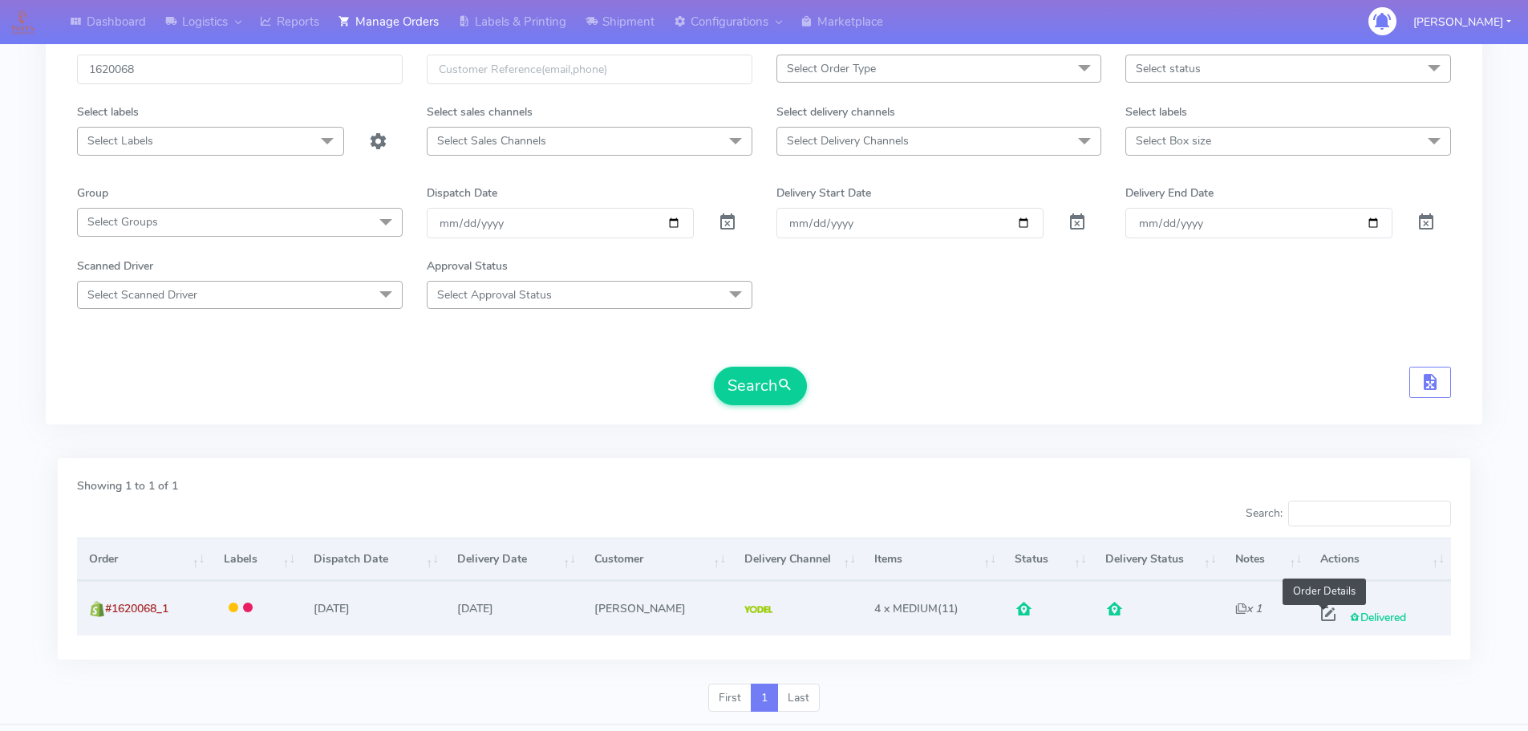
click at [1327, 610] on span at bounding box center [1328, 617] width 29 height 15
select select "5"
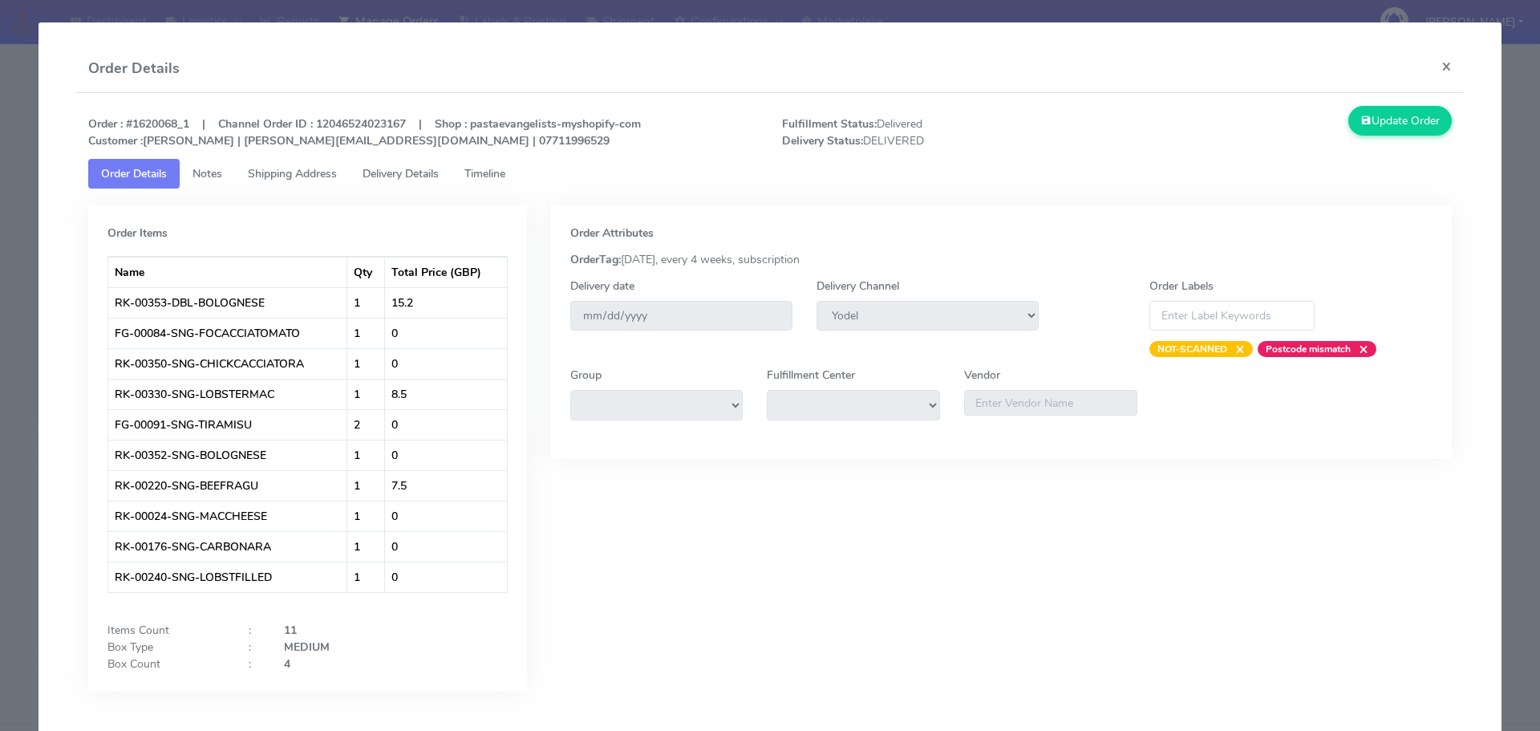
click at [487, 176] on span "Timeline" at bounding box center [484, 173] width 41 height 15
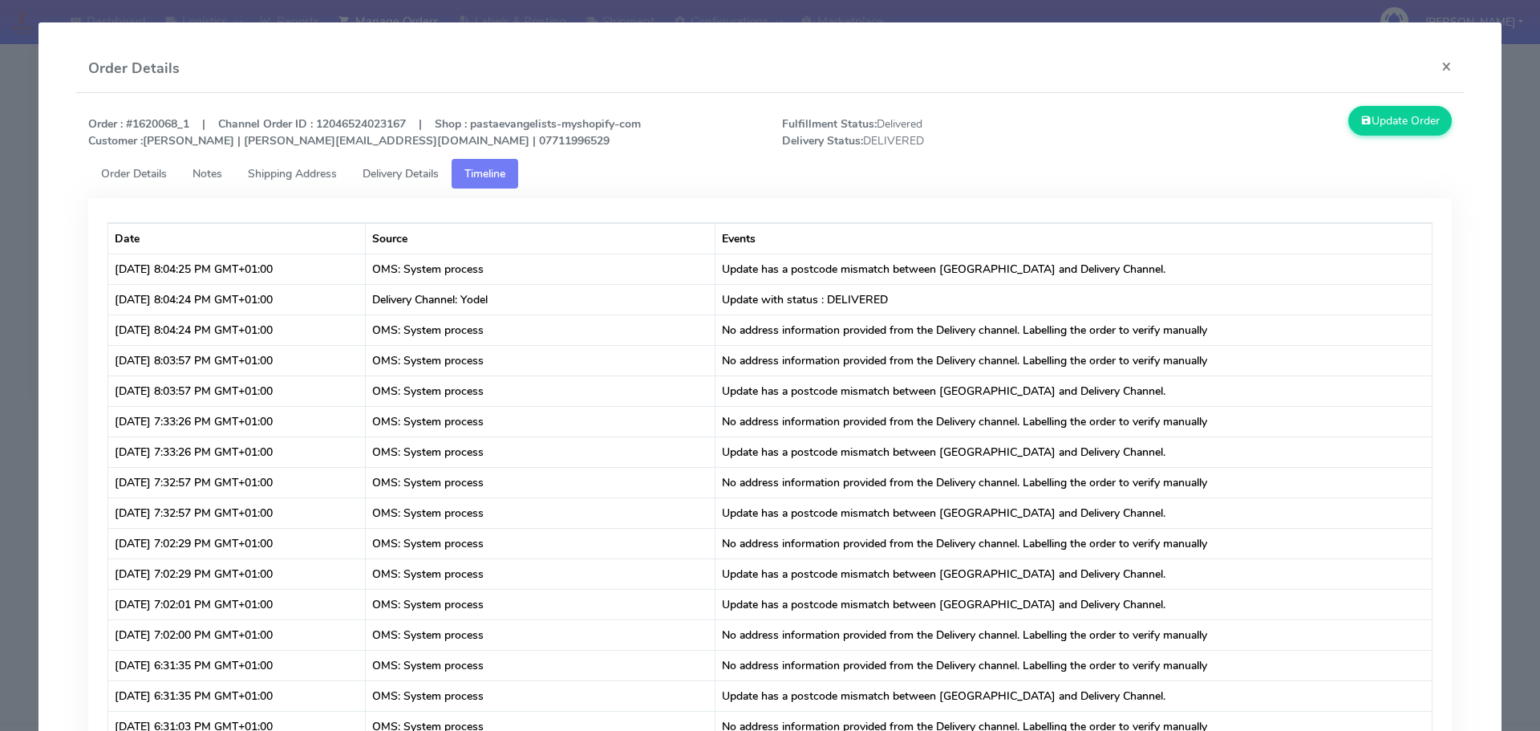
click at [137, 176] on span "Order Details" at bounding box center [134, 173] width 66 height 15
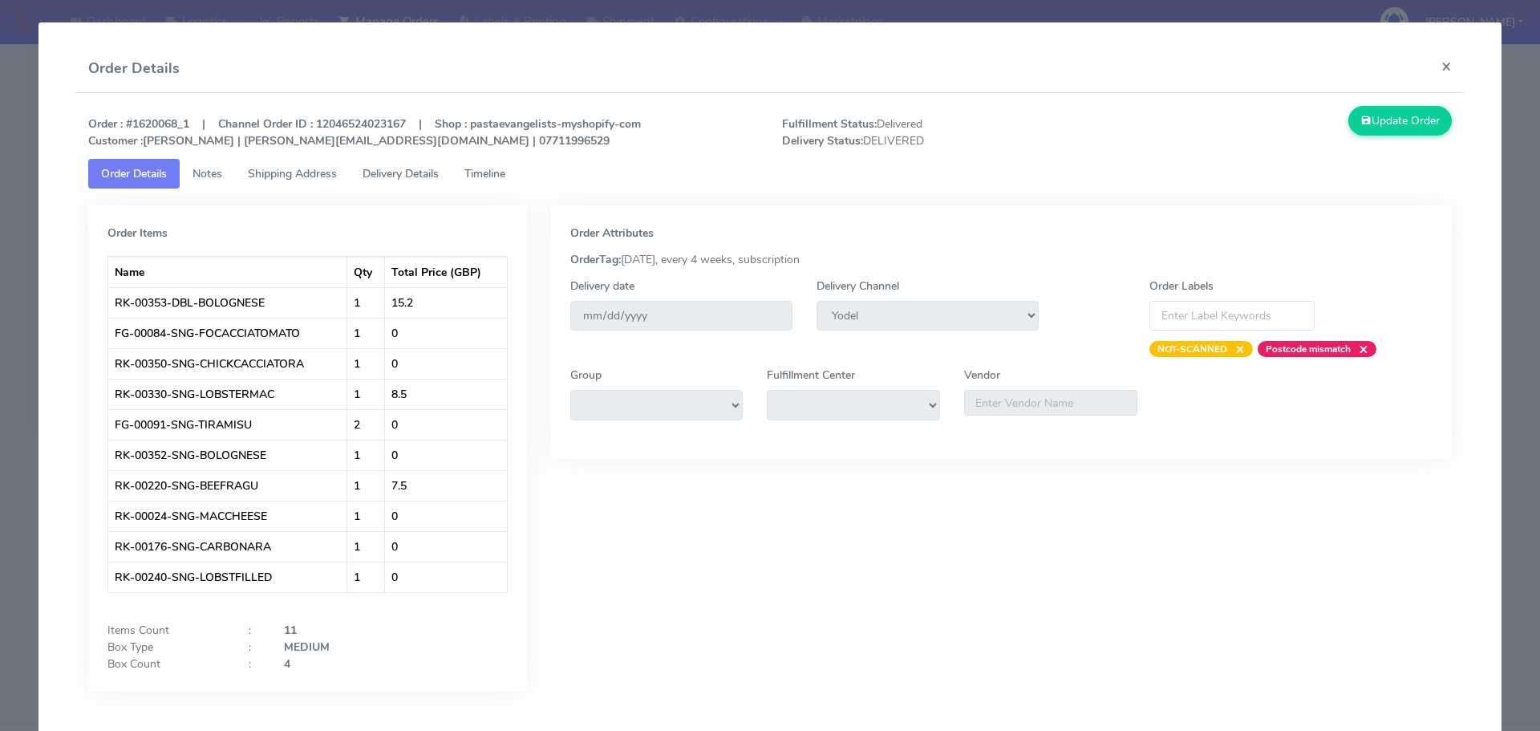
click at [90, 215] on div "Order Items Name Qty Total Price (GBP) RK-00353-DBL-BOLOGNESE 1 15.2 FG-00084-S…" at bounding box center [307, 448] width 439 height 486
click at [23, 199] on modal-container "Order Details × Order : #1620068_1 | Channel Order ID : 12046524023167 | Shop :…" at bounding box center [770, 365] width 1540 height 731
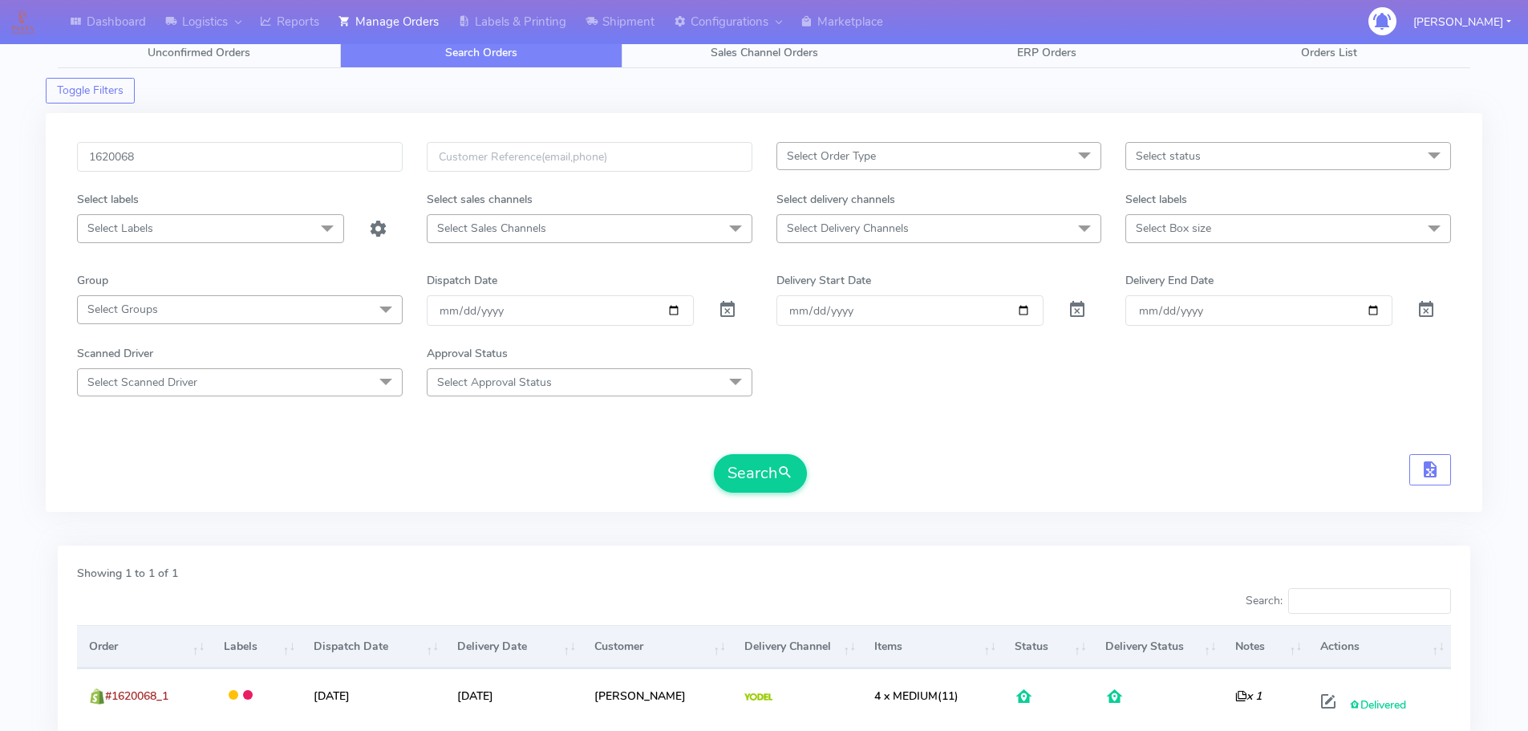
scroll to position [0, 0]
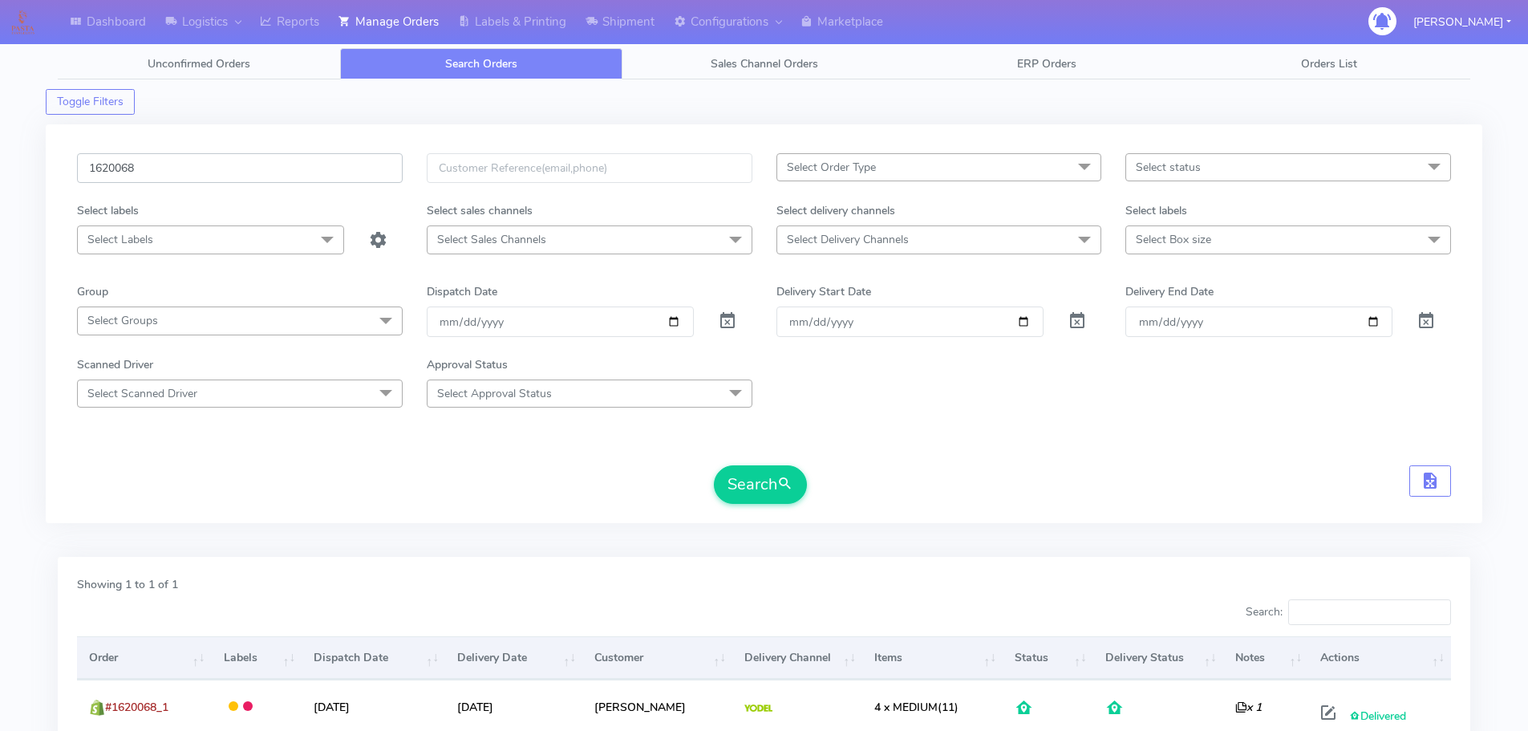
click at [322, 172] on input "1620068" at bounding box center [240, 168] width 326 height 30
paste input "156"
type input "1620156"
click at [714, 465] on button "Search" at bounding box center [760, 484] width 93 height 38
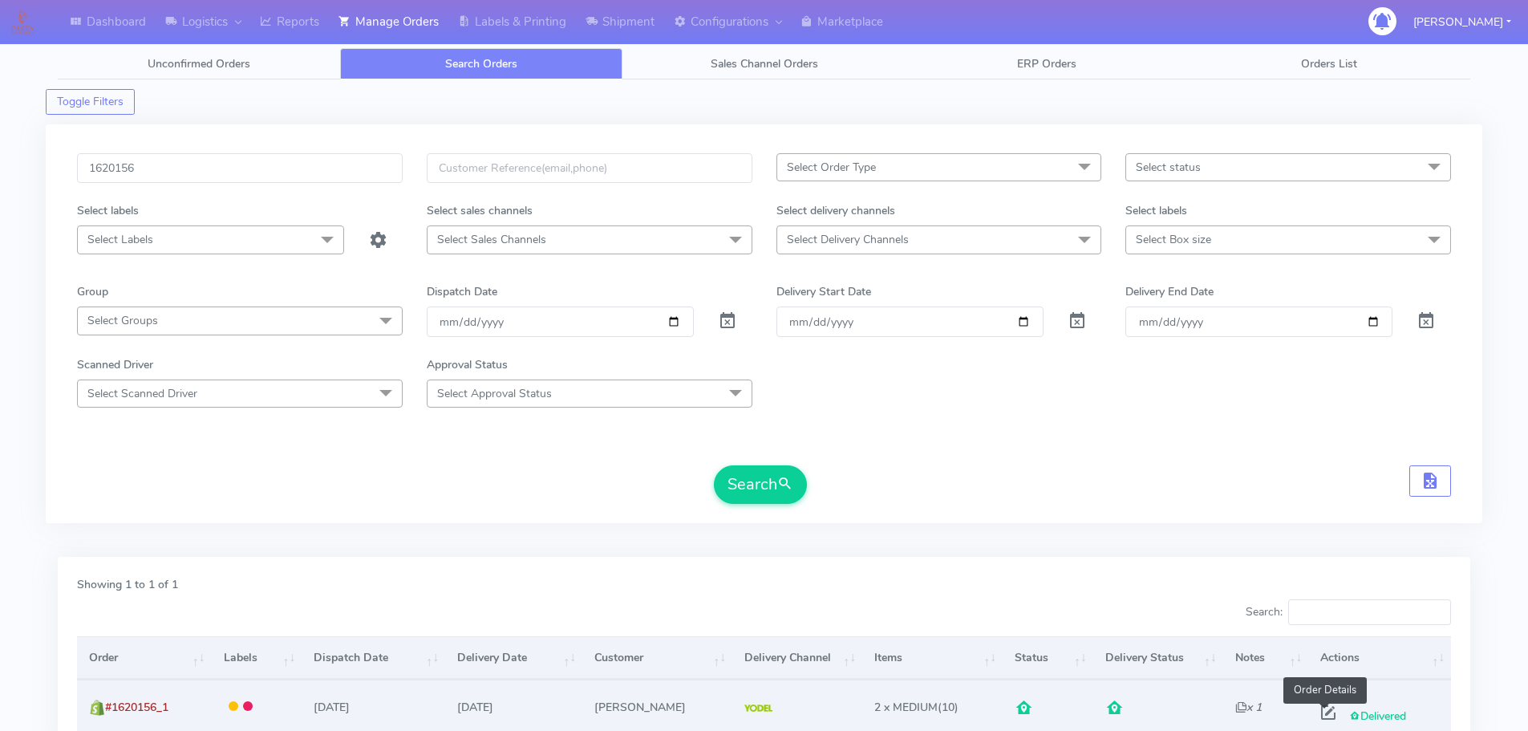
click at [1323, 711] on span at bounding box center [1328, 715] width 29 height 15
select select "5"
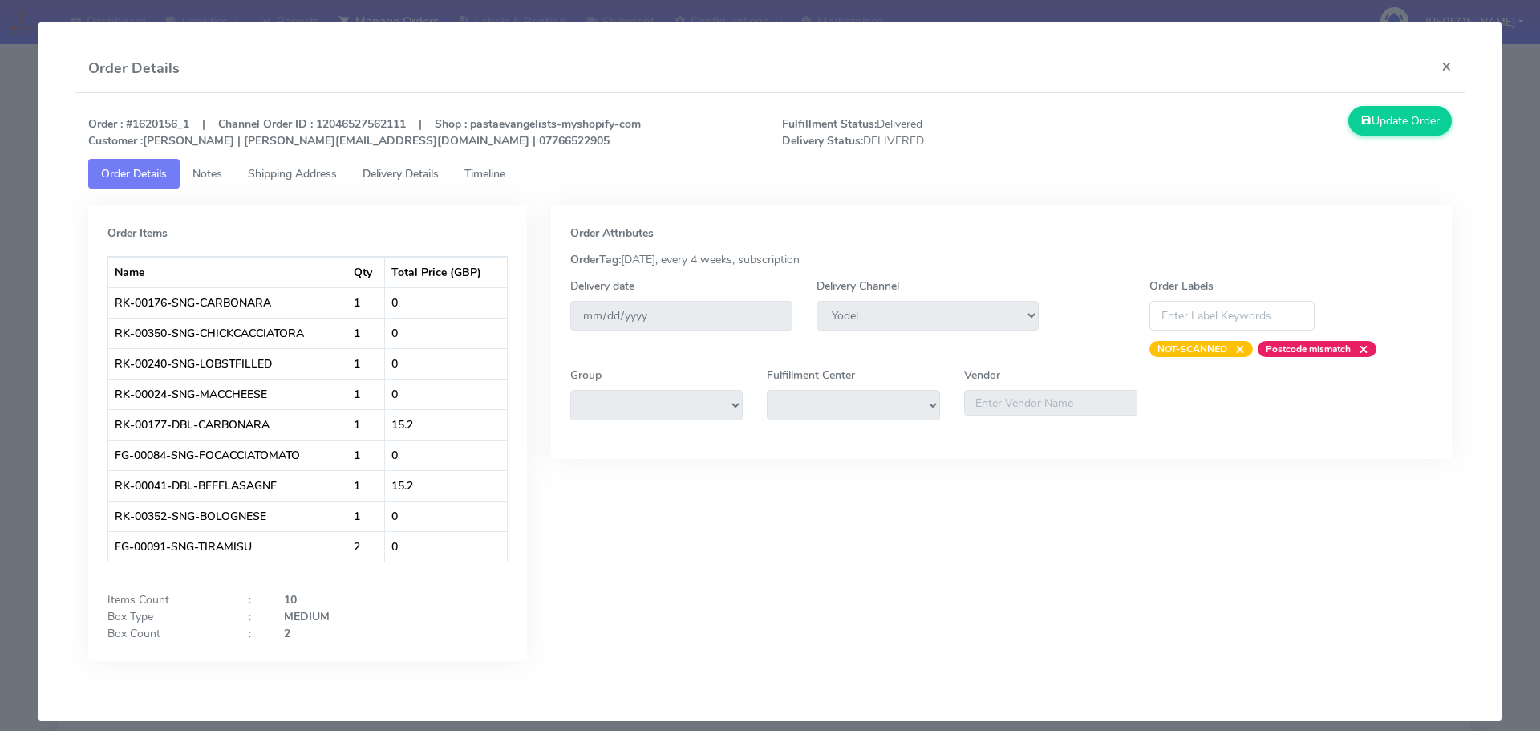
click at [0, 176] on modal-container "Order Details × Order : #1620156_1 | Channel Order ID : 12046527562111 | Shop :…" at bounding box center [770, 365] width 1540 height 731
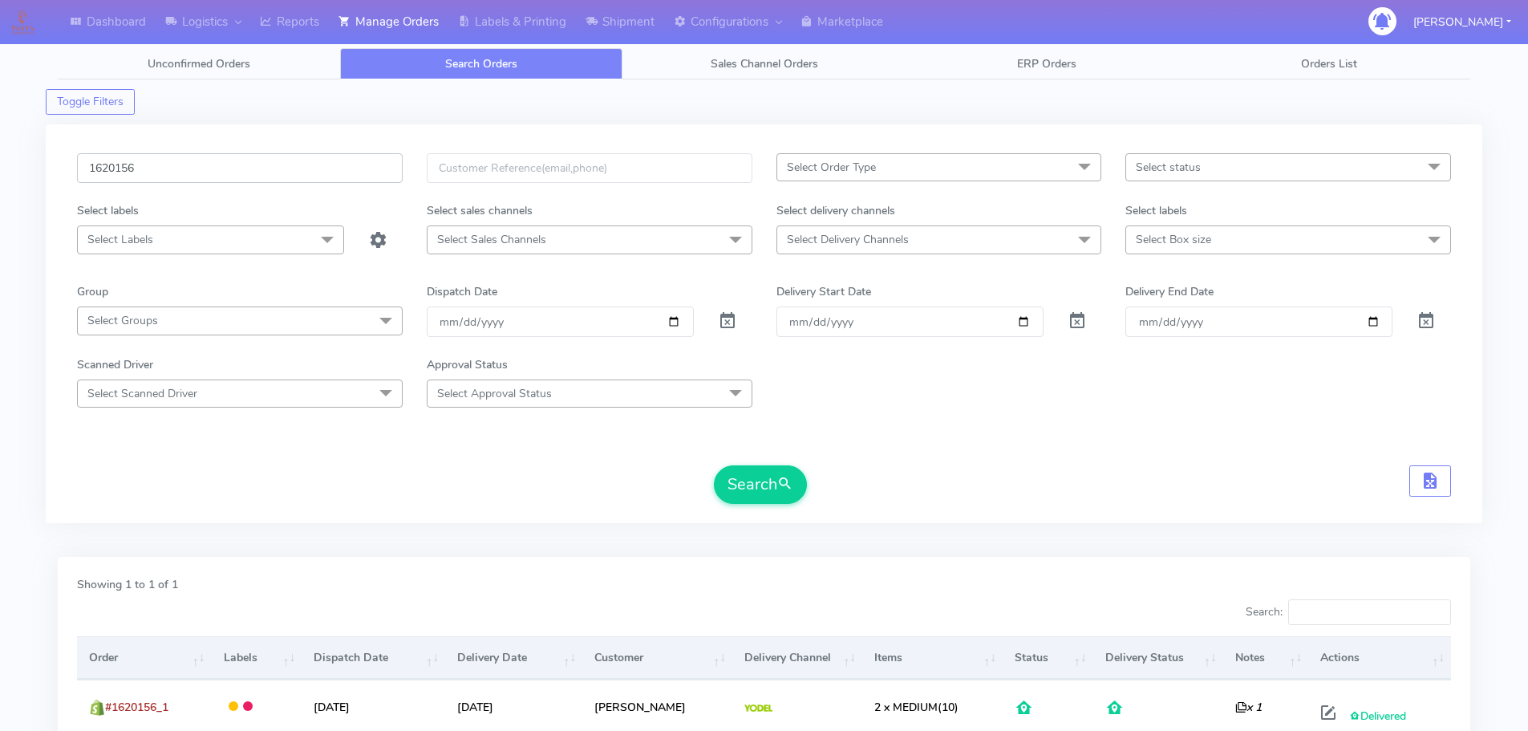
click at [318, 168] on input "1620156" at bounding box center [240, 168] width 326 height 30
paste input "19437"
type input "1619437"
click at [714, 465] on button "Search" at bounding box center [760, 484] width 93 height 38
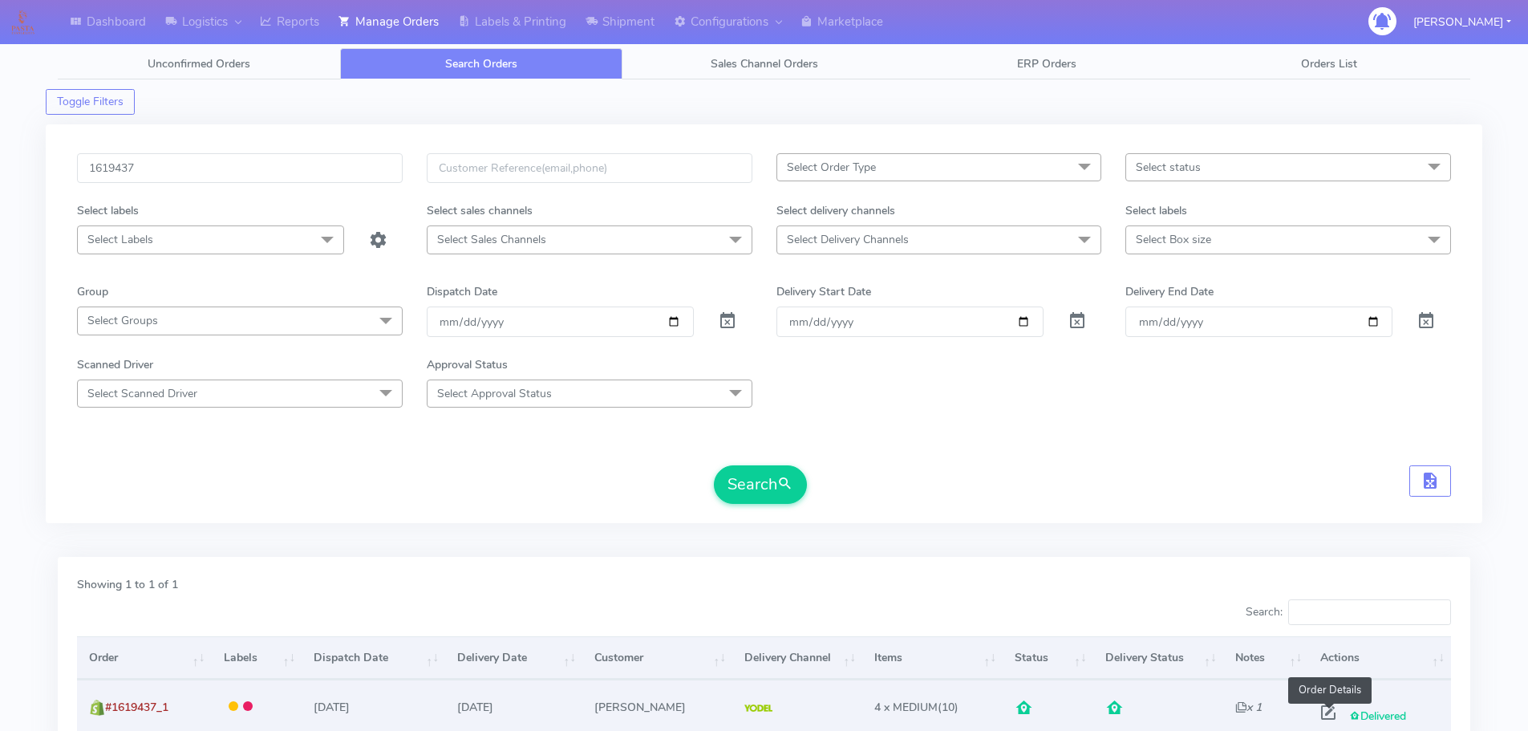
click at [1327, 714] on span at bounding box center [1328, 715] width 29 height 15
select select "5"
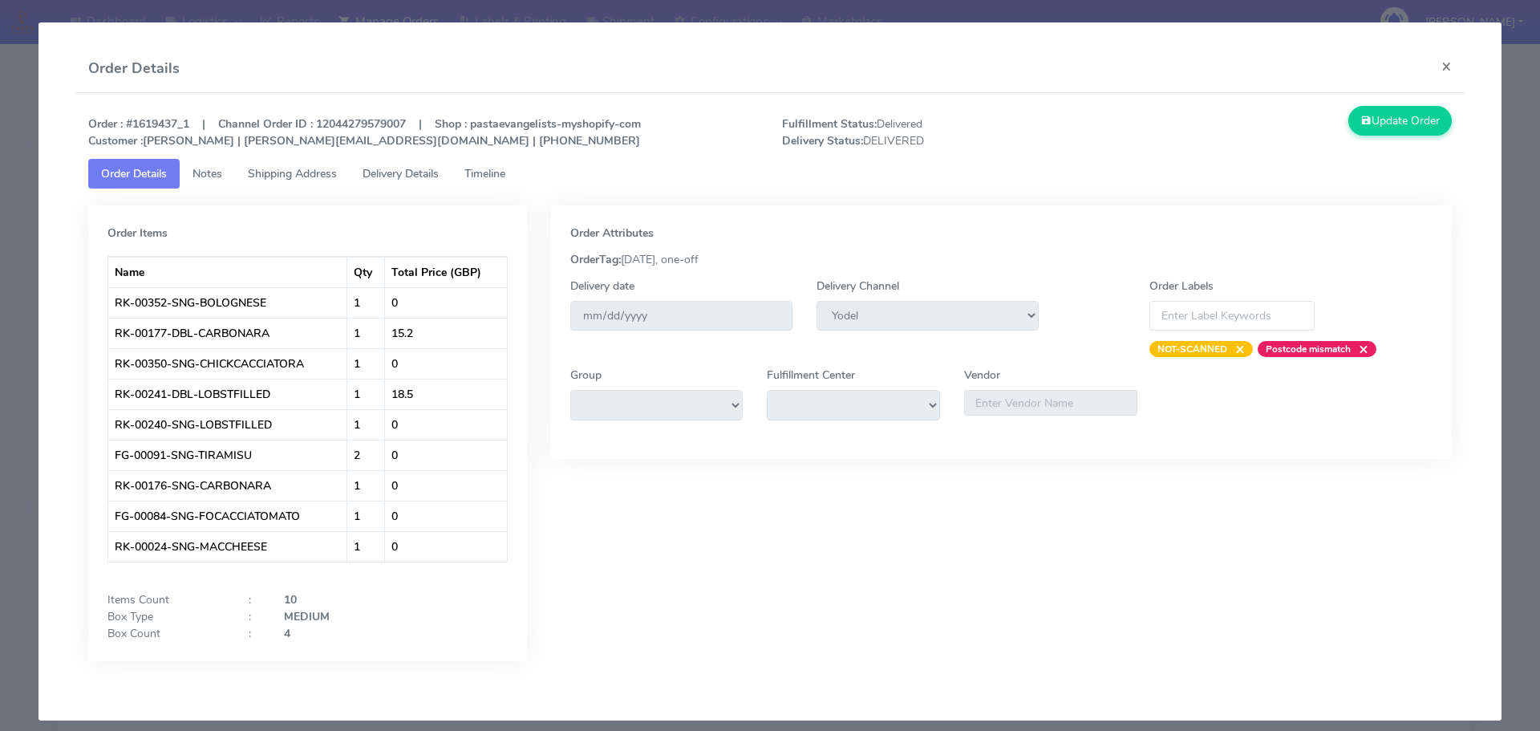
click at [0, 216] on modal-container "Order Details × Order : #1619437_1 | Channel Order ID : 12044279579007 | Shop :…" at bounding box center [770, 365] width 1540 height 731
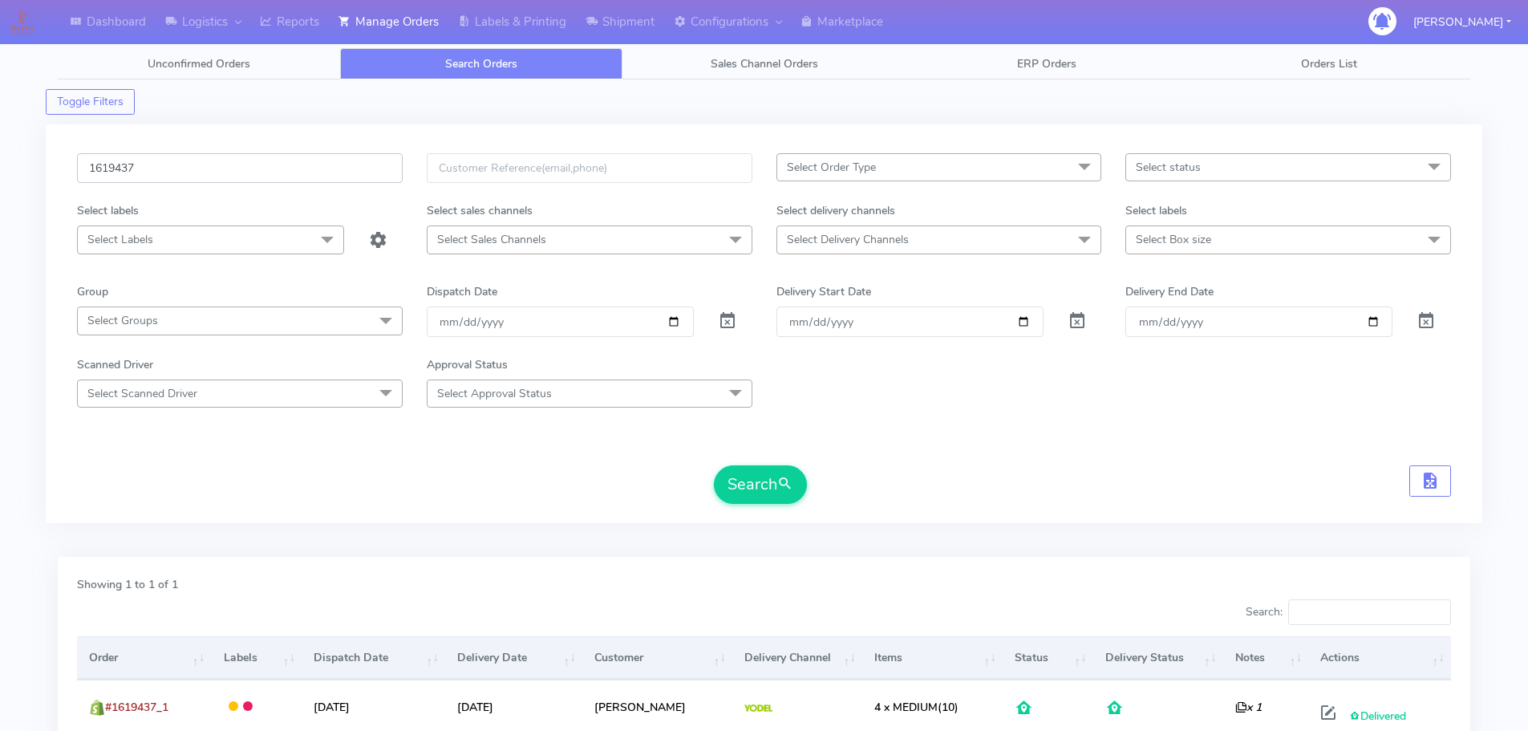
click at [278, 160] on input "1619437" at bounding box center [240, 168] width 326 height 30
paste input "895"
type input "1619895"
click at [714, 465] on button "Search" at bounding box center [760, 484] width 93 height 38
